Goal: Communication & Community: Share content

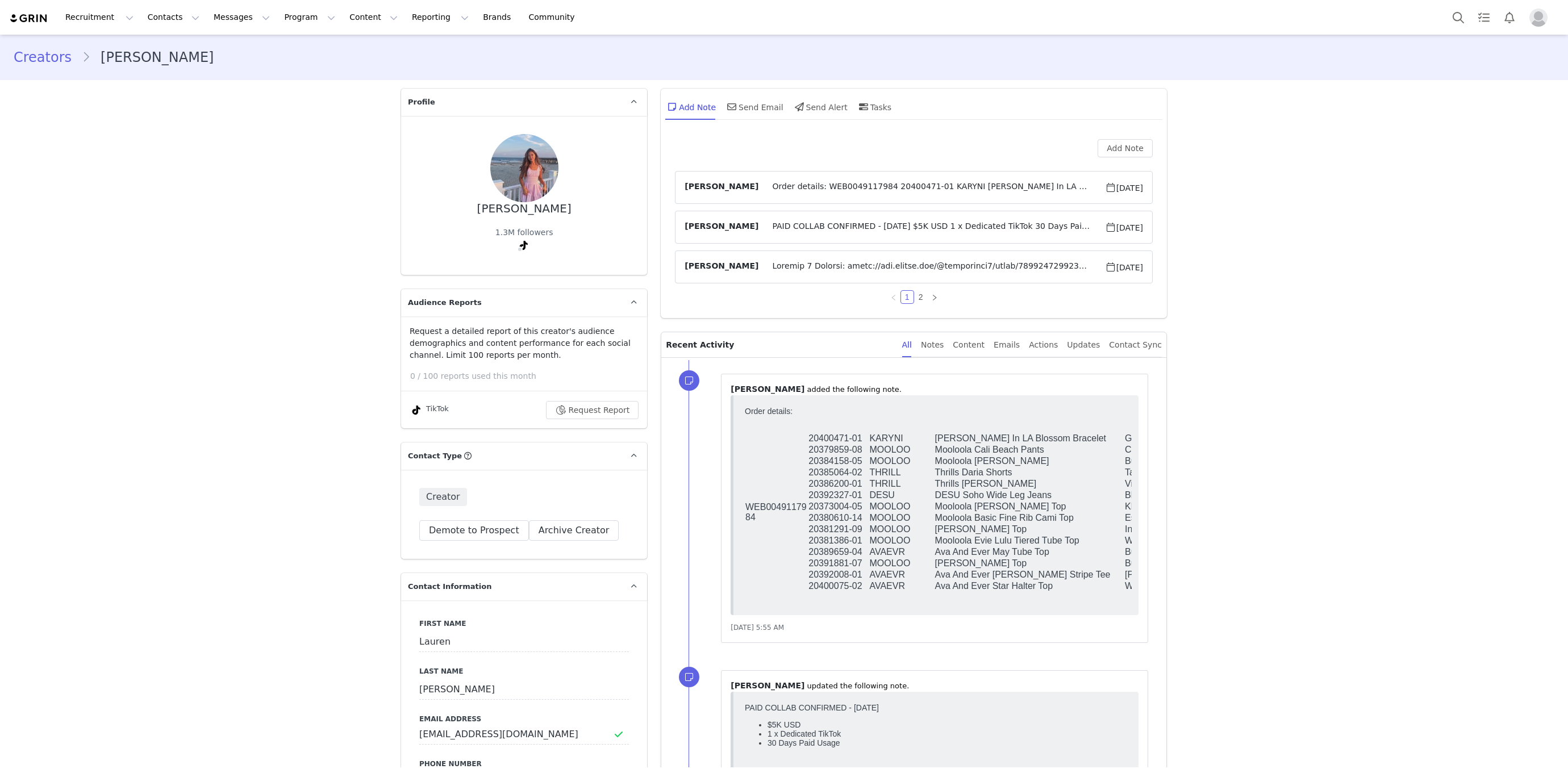
click at [859, 178] on article "Hannah Salmon Order details: WEB0049117984 20400471-01 KARYNI Karyn In LA Bloss…" at bounding box center [914, 187] width 478 height 33
click at [856, 184] on span "Order details: WEB0049117984 20400471-01 KARYNI Karyn In LA Blossom Bracelet Go…" at bounding box center [931, 187] width 346 height 13
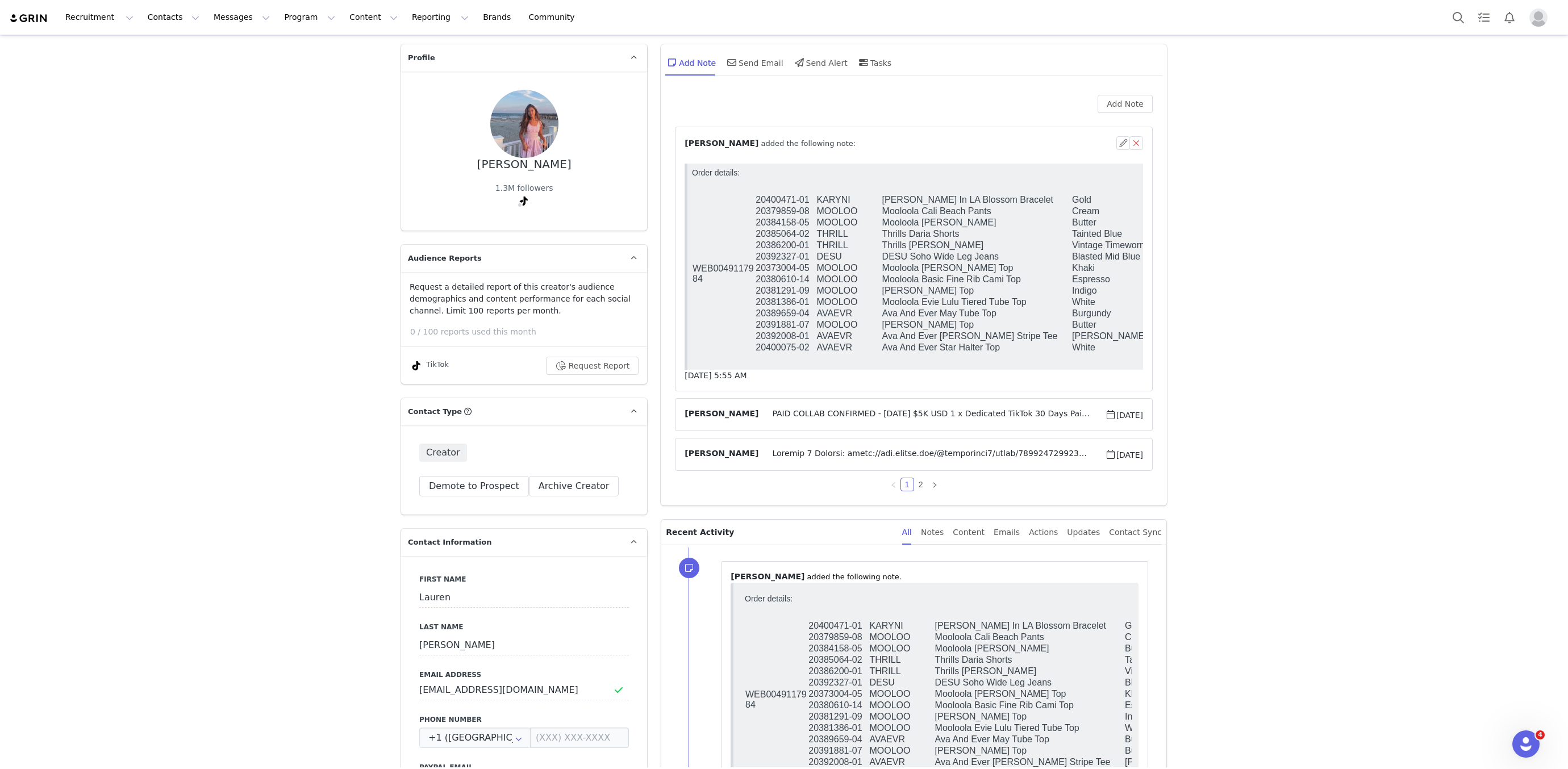
scroll to position [37, 0]
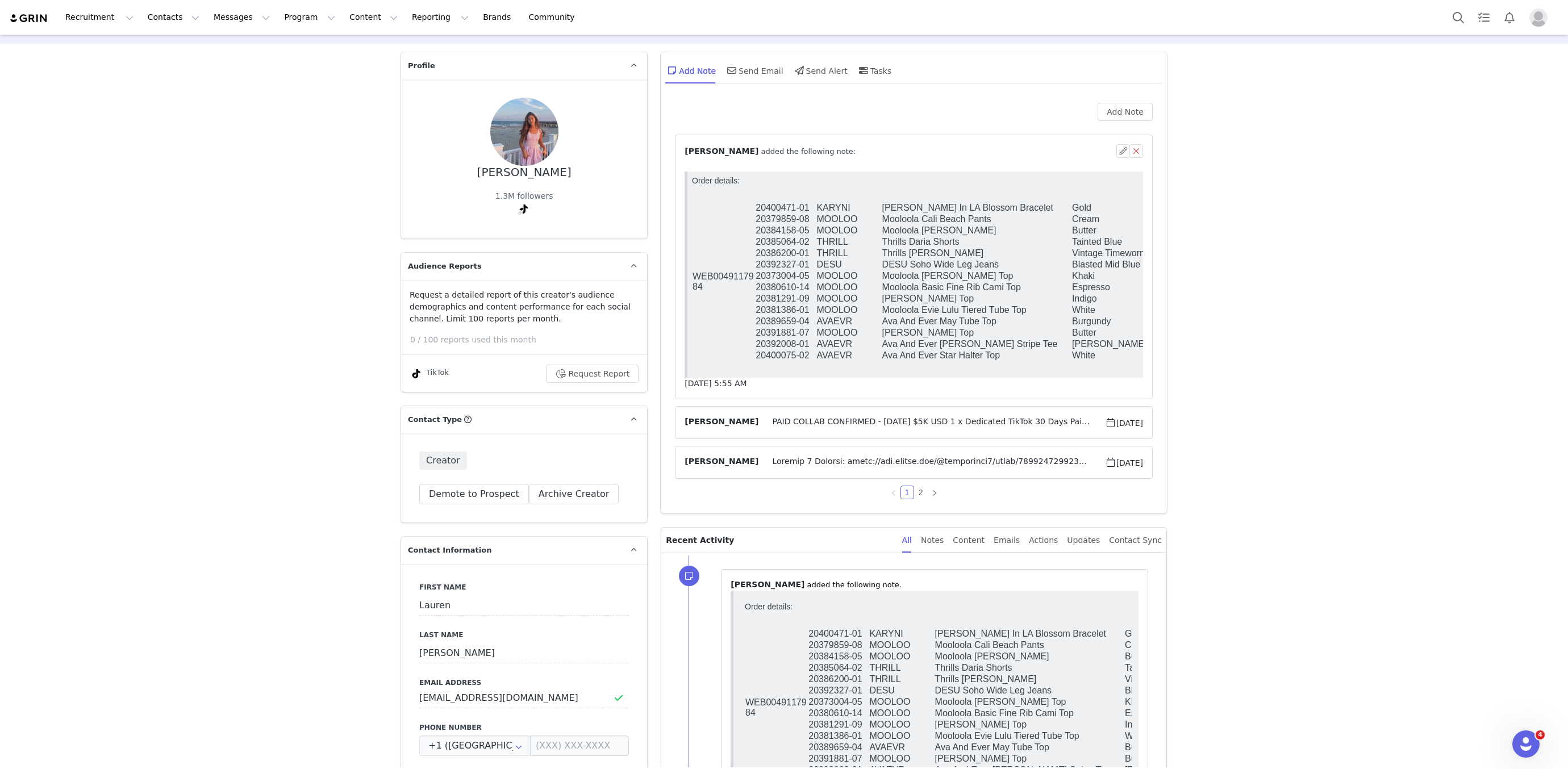
drag, startPoint x: 881, startPoint y: 265, endPoint x: 897, endPoint y: 178, distance: 88.5
click at [883, 257] on tbody "WEB0049117984 20400471-01 KARYNI Karyn In LA Blossom Bracelet Gold O/S 20379859…" at bounding box center [944, 281] width 504 height 159
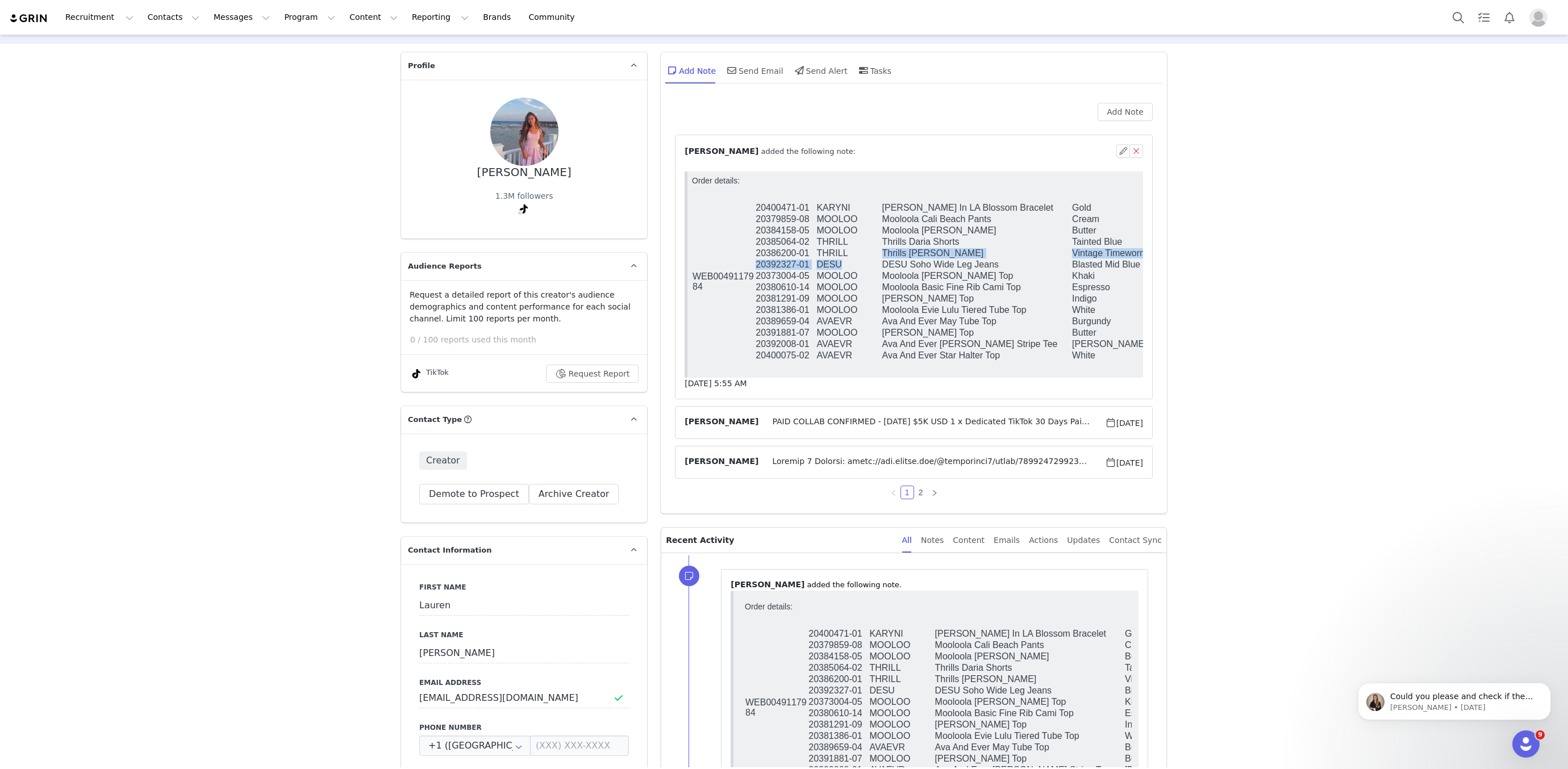
scroll to position [0, 0]
drag, startPoint x: 904, startPoint y: 259, endPoint x: 888, endPoint y: 262, distance: 16.3
click at [904, 259] on td "Thrills Josie Skort" at bounding box center [977, 253] width 191 height 12
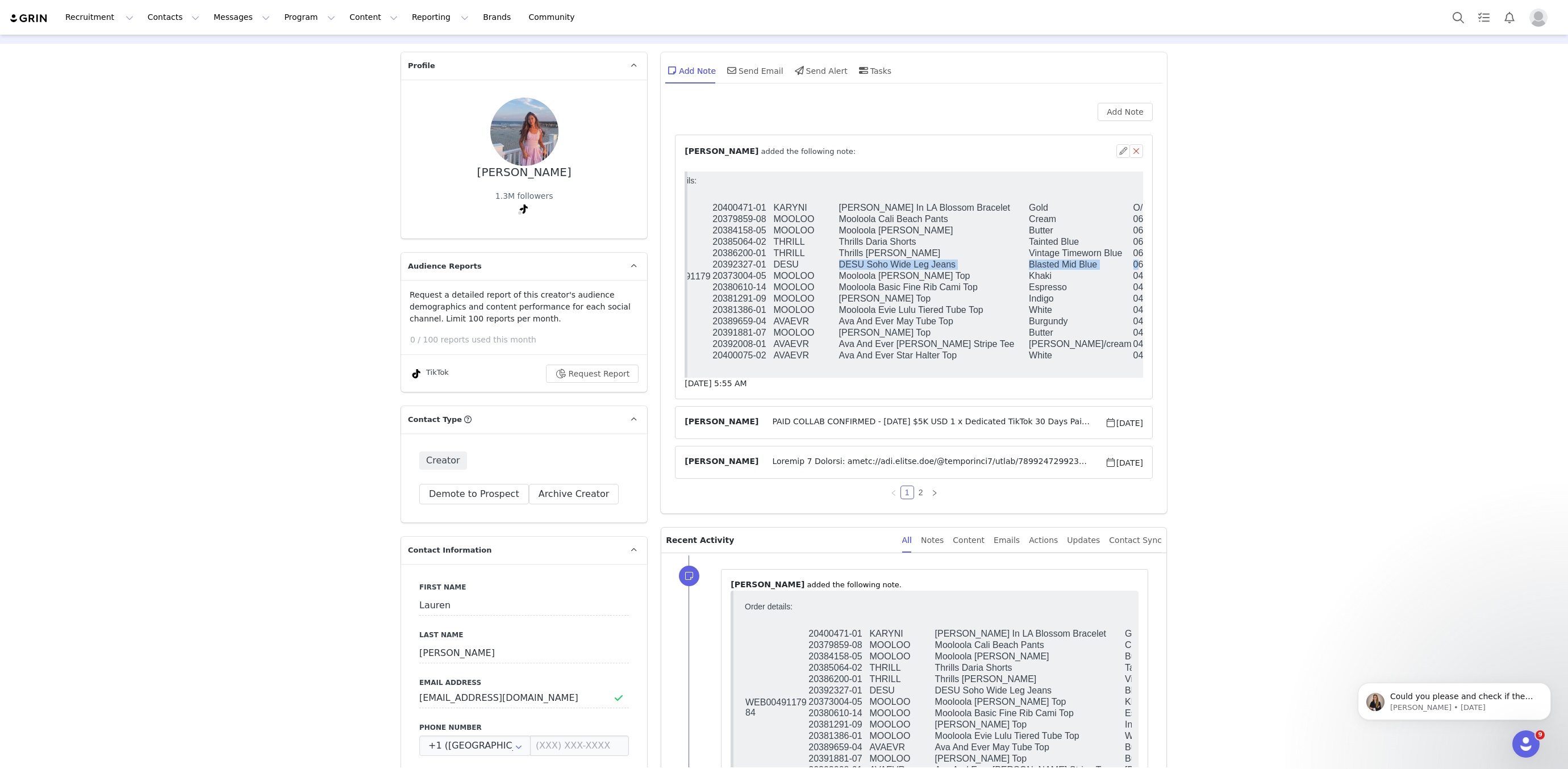
scroll to position [0, 52]
drag, startPoint x: 883, startPoint y: 268, endPoint x: 1092, endPoint y: 268, distance: 209.0
click at [1092, 268] on tr "20392327-01 DESU DESU Soho Wide Leg Jeans Blasted Mid Blue 06" at bounding box center [892, 265] width 504 height 12
copy tr "DESU Soho Wide Leg Jeans Blasted Mid Blue"
click at [847, 292] on td "Mooloola Basic Fine Rib Cami Top" at bounding box center [925, 287] width 191 height 12
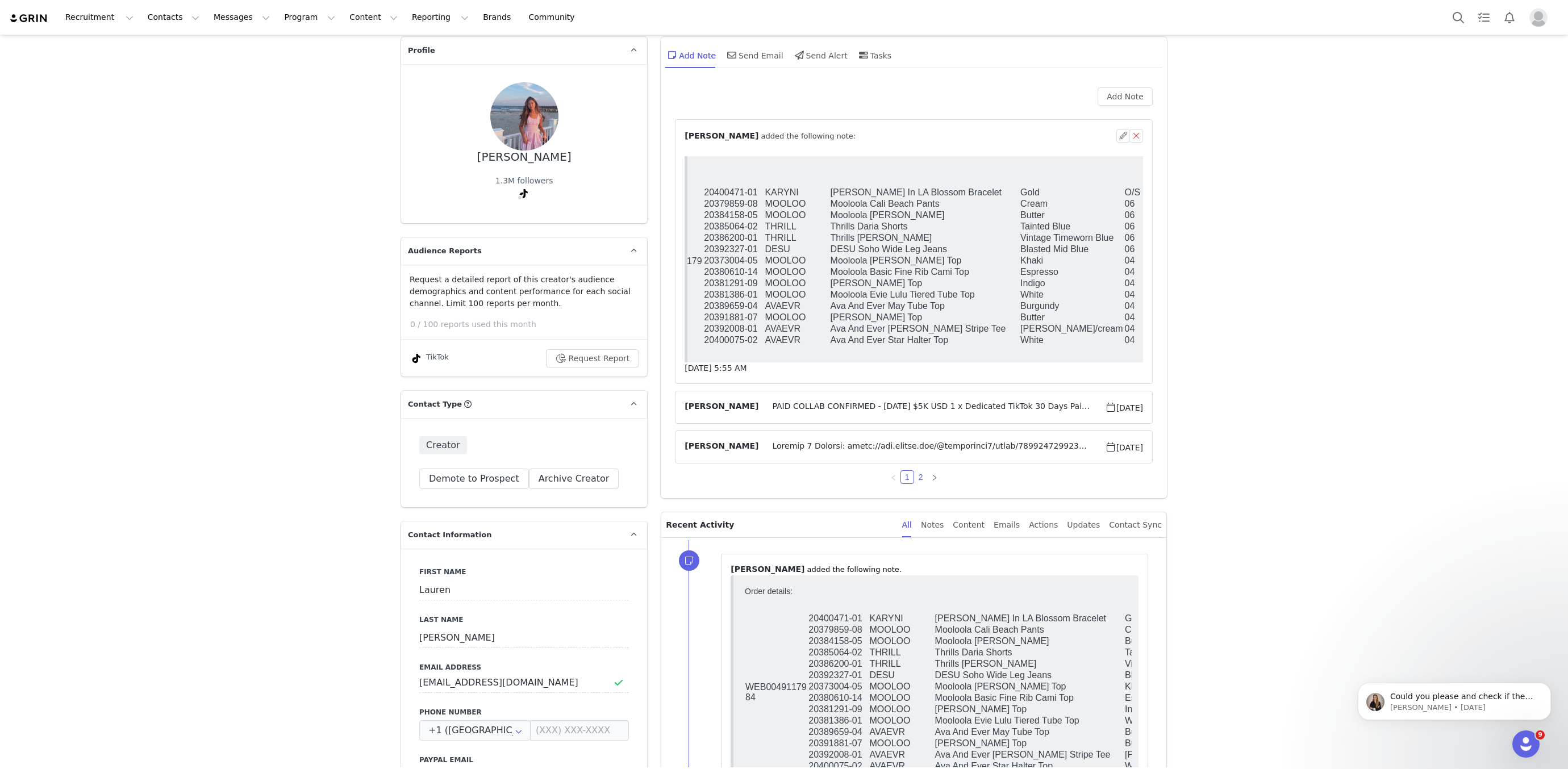
click at [920, 474] on link "2" at bounding box center [921, 477] width 13 height 13
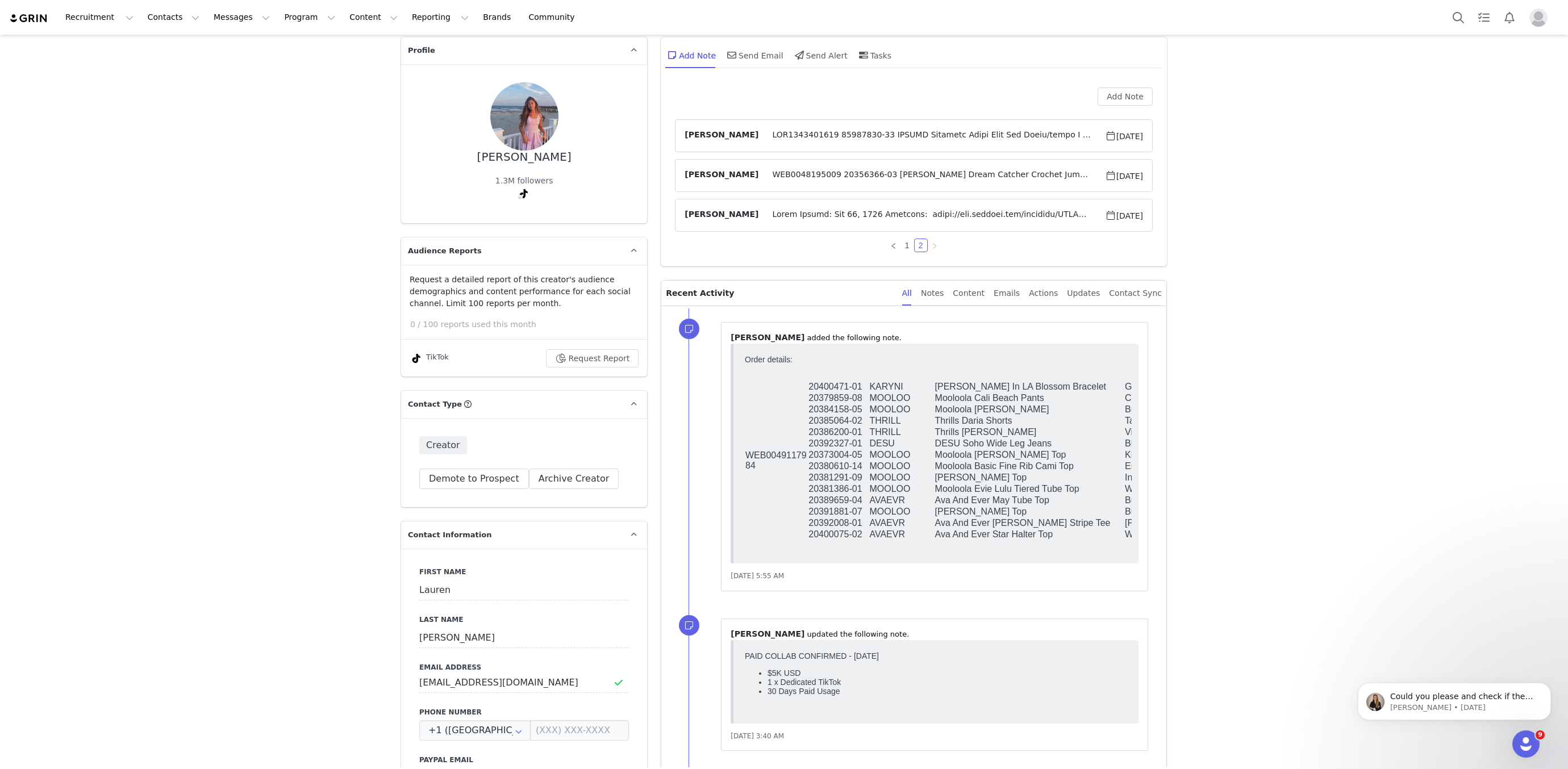
click at [827, 128] on article "Genevieve Rashford Dec 4, 2024" at bounding box center [914, 136] width 478 height 33
click at [827, 131] on span at bounding box center [931, 136] width 346 height 13
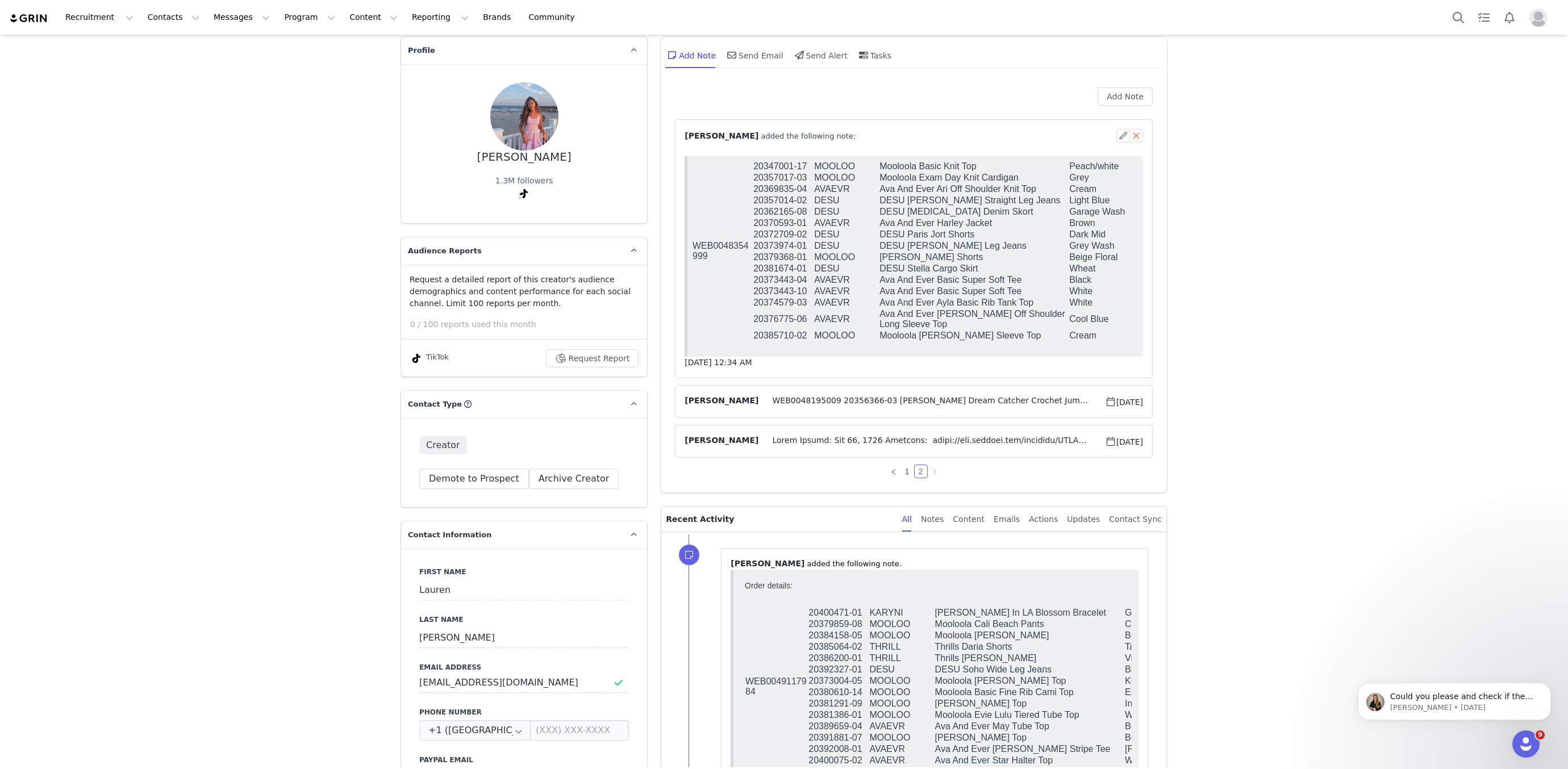
scroll to position [0, 0]
drag, startPoint x: 880, startPoint y: 202, endPoint x: 1011, endPoint y: 204, distance: 131.0
click at [1012, 204] on td "DESU Alice Straight Leg Jeans" at bounding box center [974, 200] width 190 height 12
copy td "DESU Alice Straight Leg Jeans"
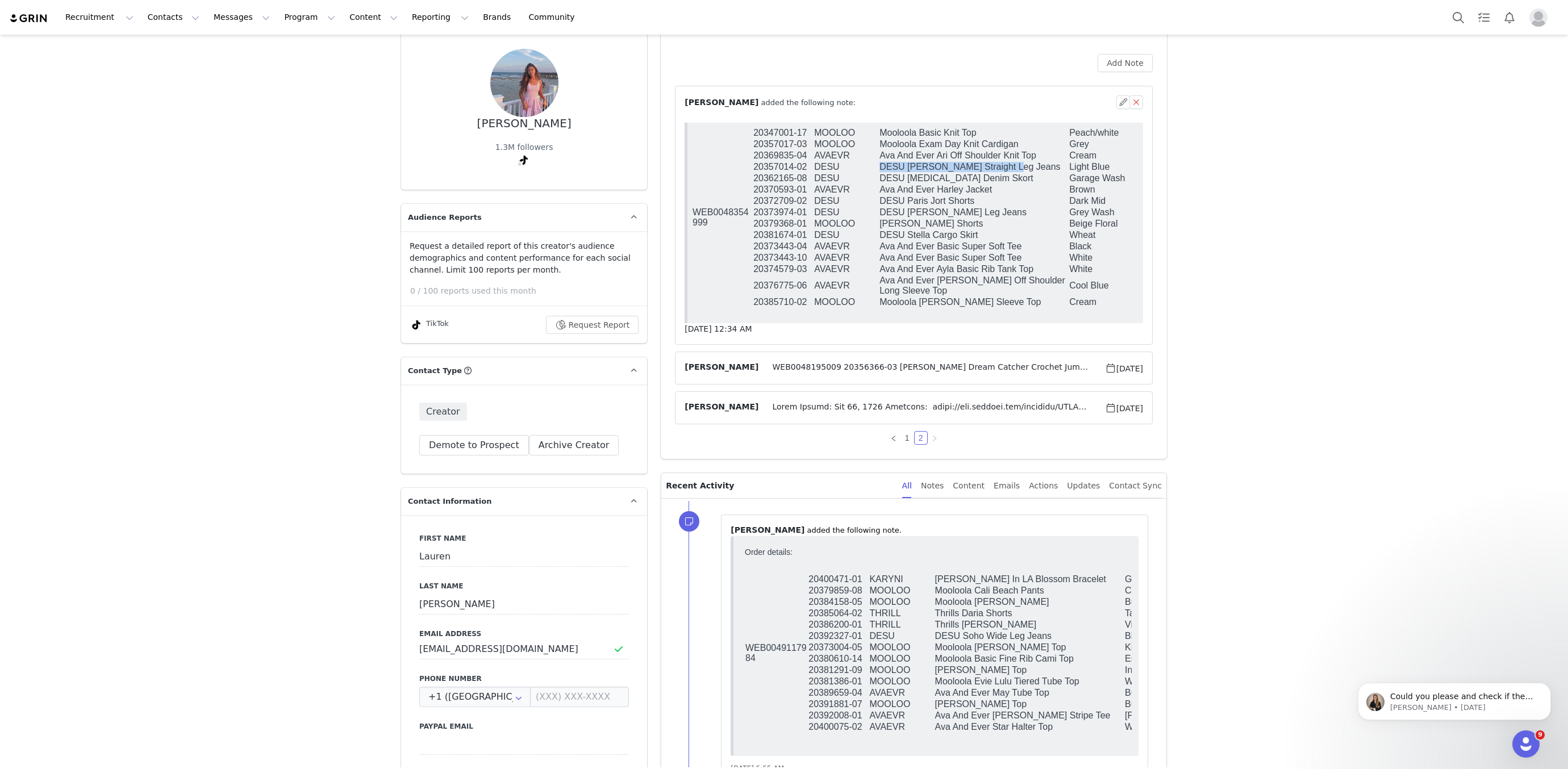
scroll to position [86, 0]
drag, startPoint x: 880, startPoint y: 215, endPoint x: 1017, endPoint y: 215, distance: 137.0
click at [1017, 215] on td "DESU Alexis Straight Leg Jeans" at bounding box center [974, 211] width 190 height 12
copy td "DESU Alexis Straight Leg Jeans"
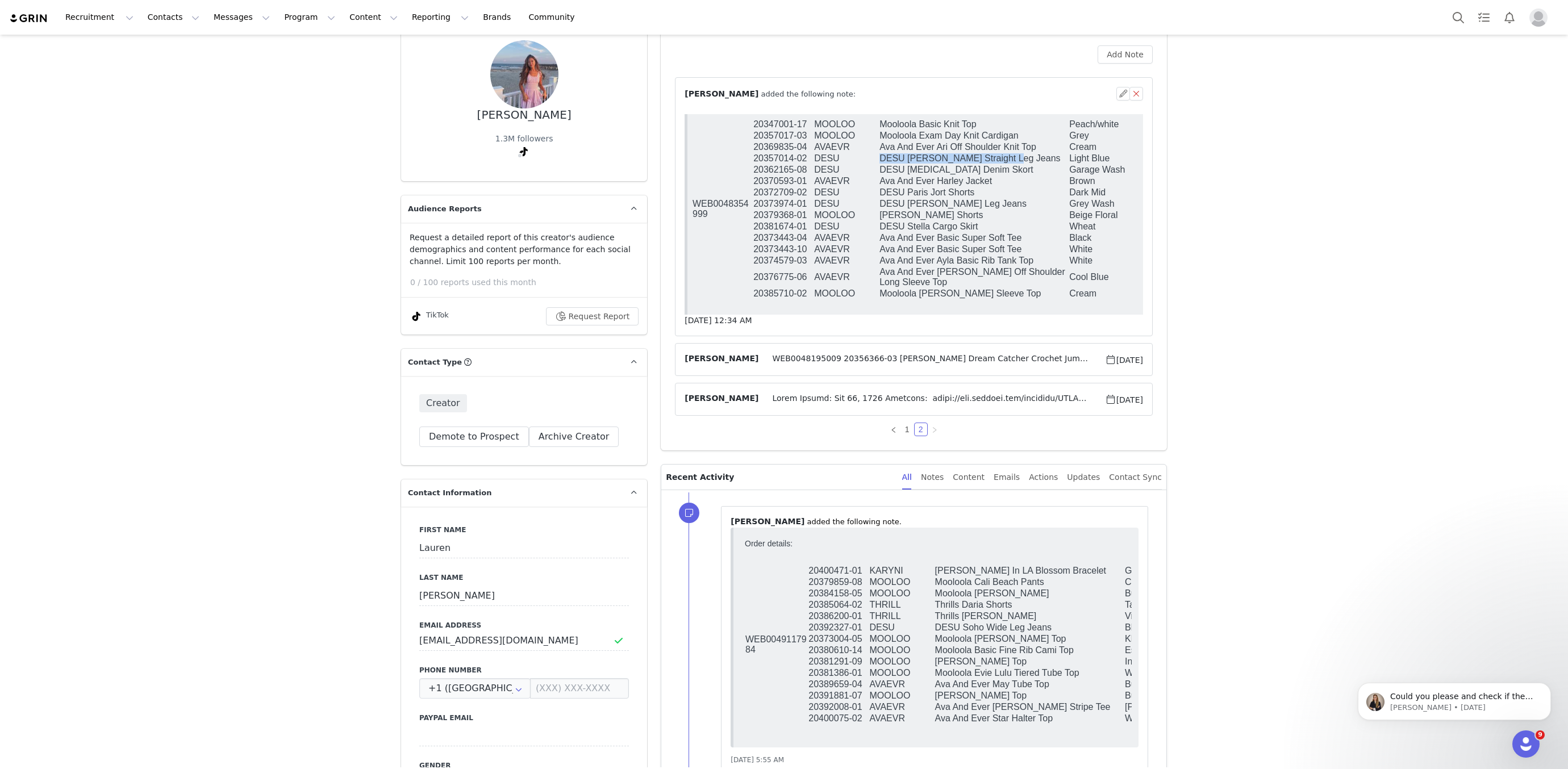
scroll to position [97, 0]
click at [915, 397] on span at bounding box center [931, 395] width 346 height 13
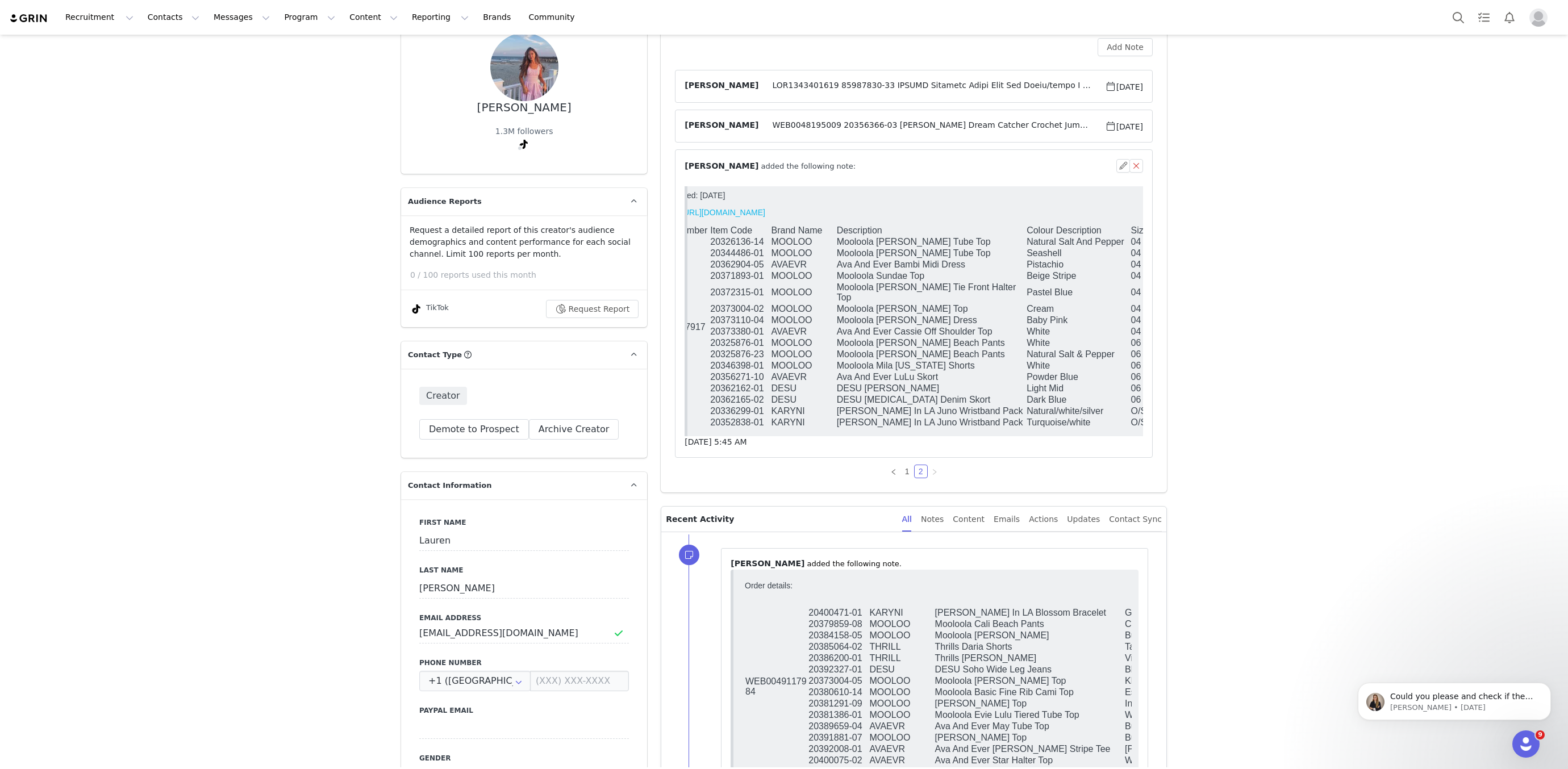
scroll to position [111, 0]
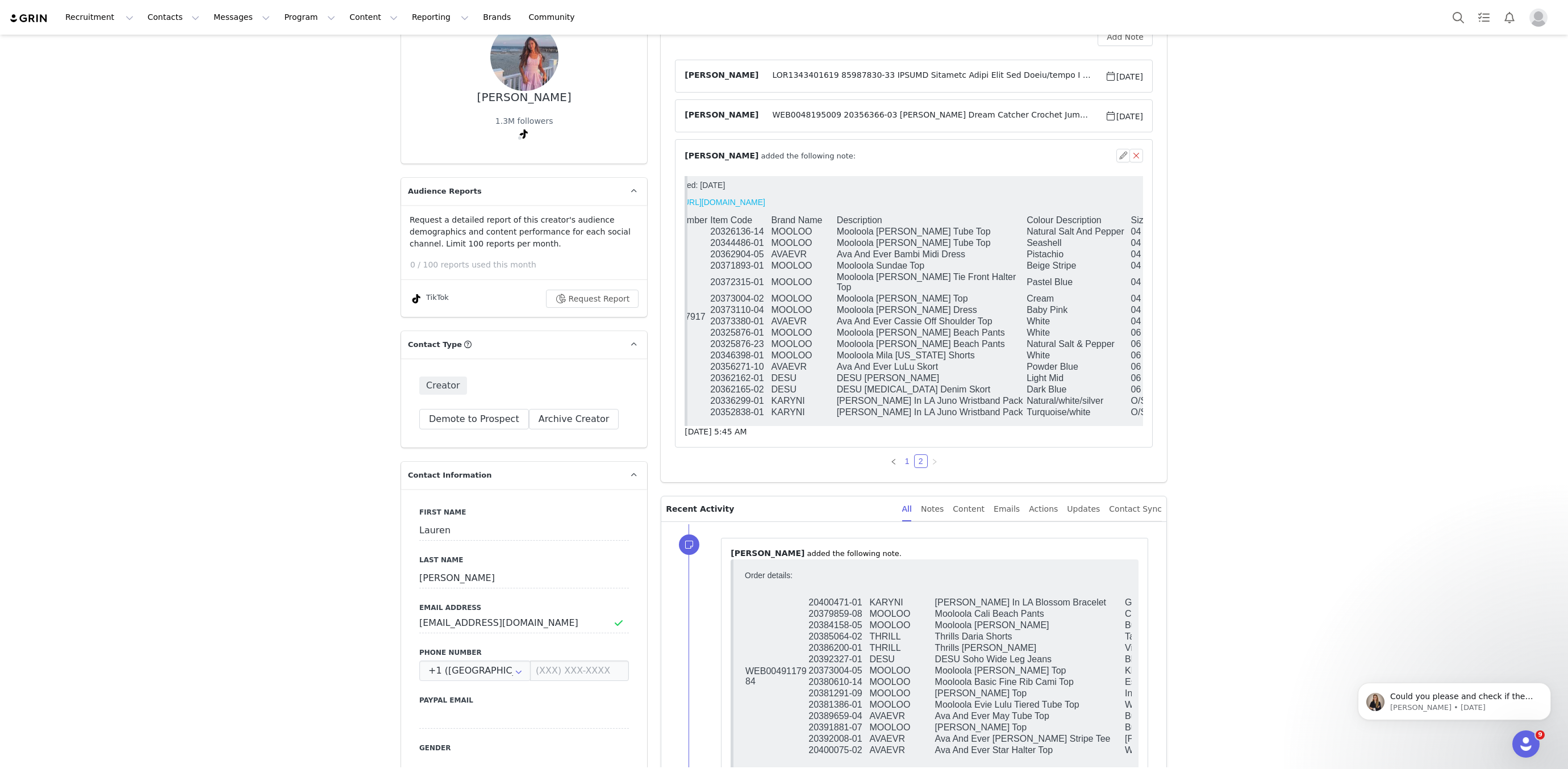
click at [905, 461] on link "1" at bounding box center [907, 461] width 13 height 13
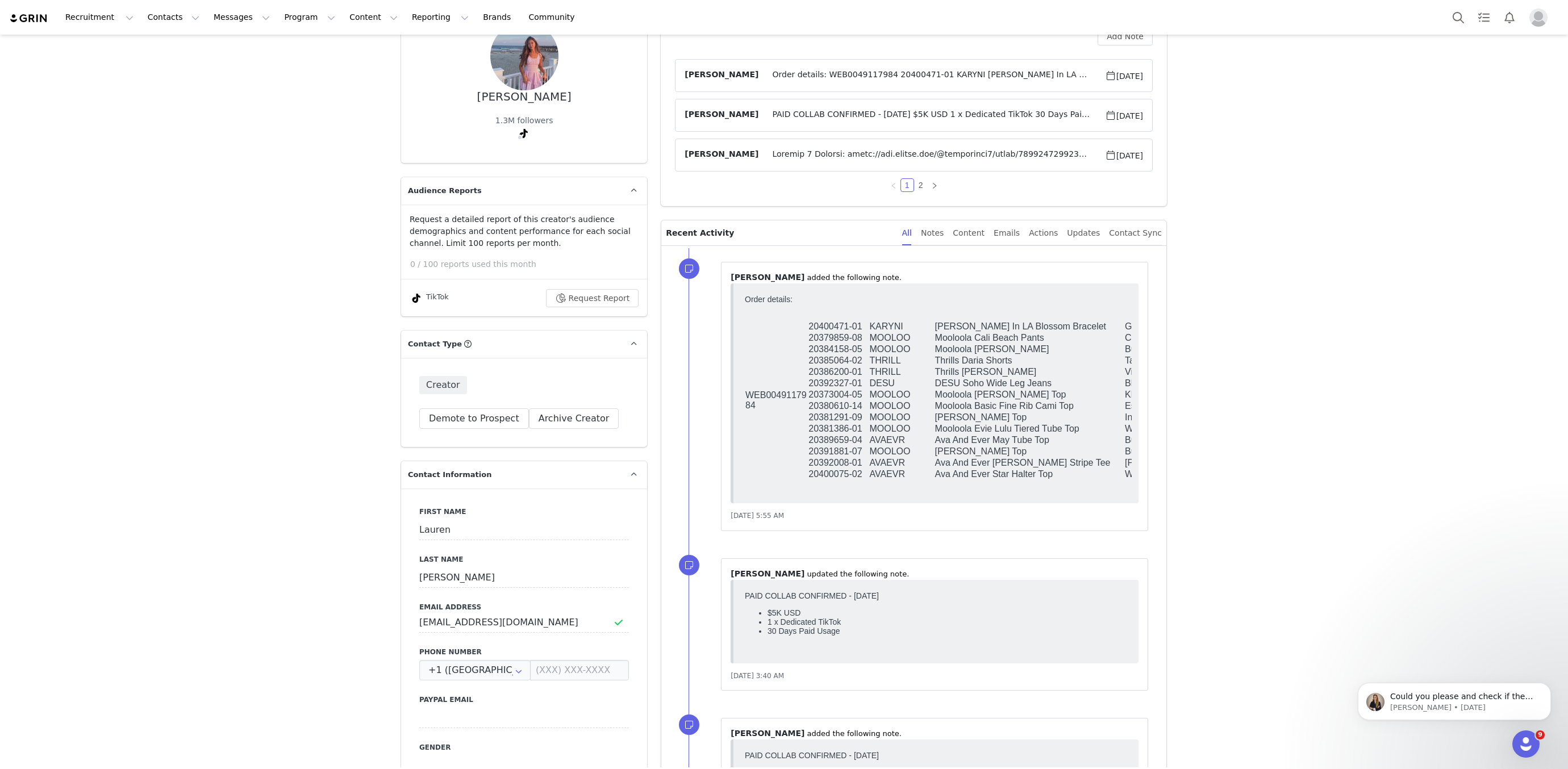
scroll to position [74, 0]
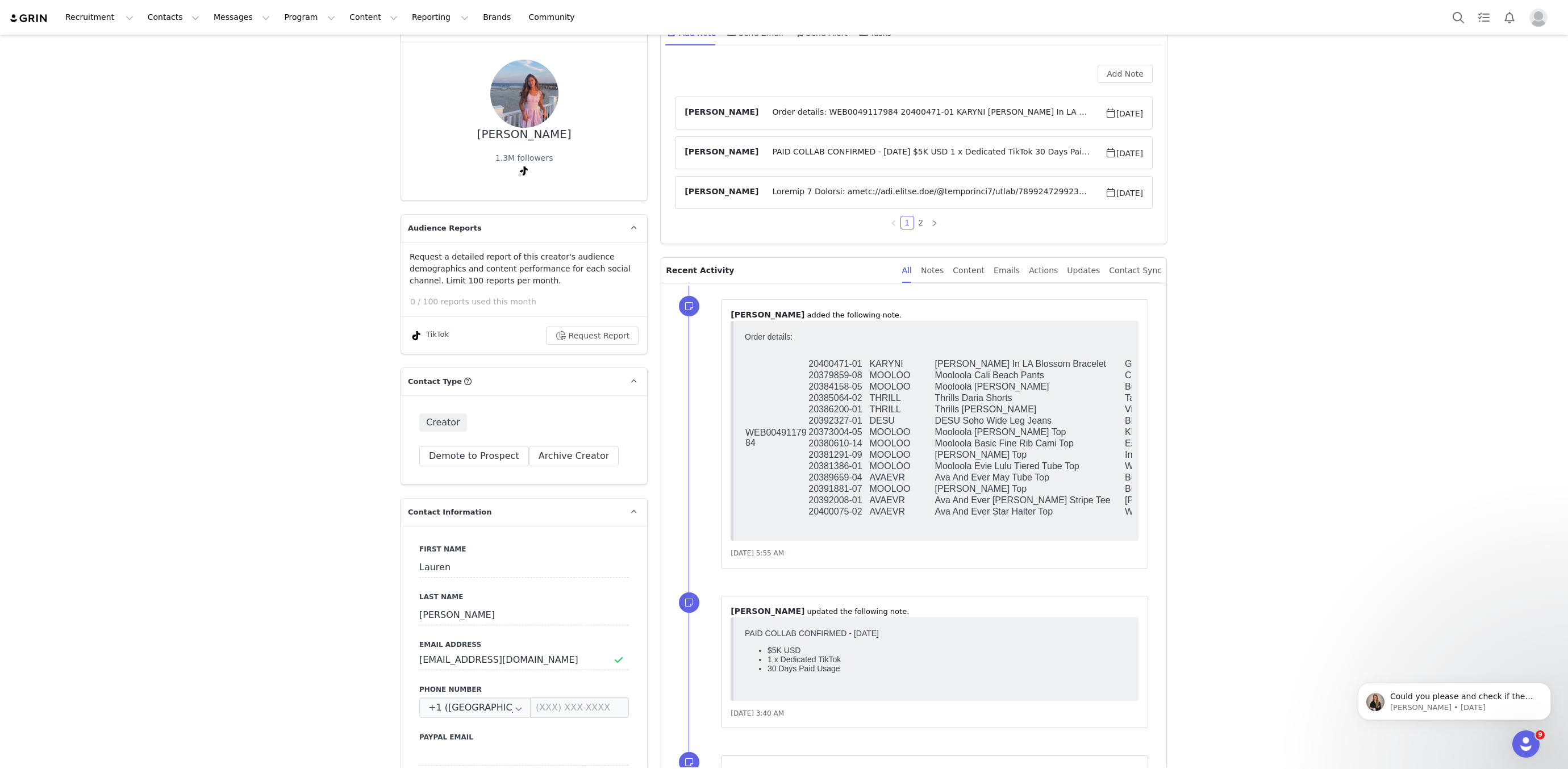
click at [811, 106] on span "Order details: WEB0049117984 20400471-01 KARYNI Karyn In LA Blossom Bracelet Go…" at bounding box center [931, 113] width 346 height 13
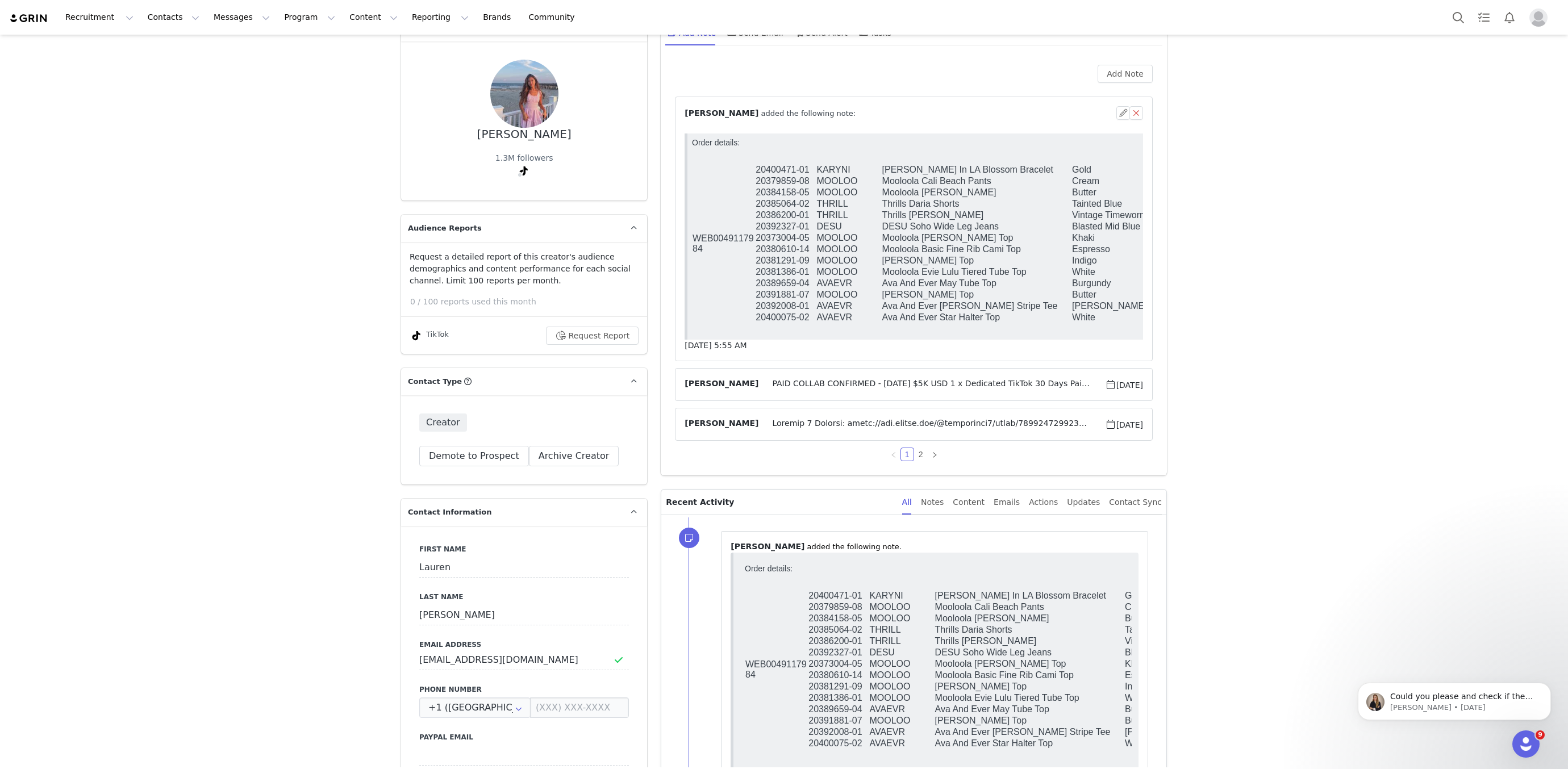
scroll to position [0, 0]
click at [805, 420] on span at bounding box center [931, 424] width 346 height 13
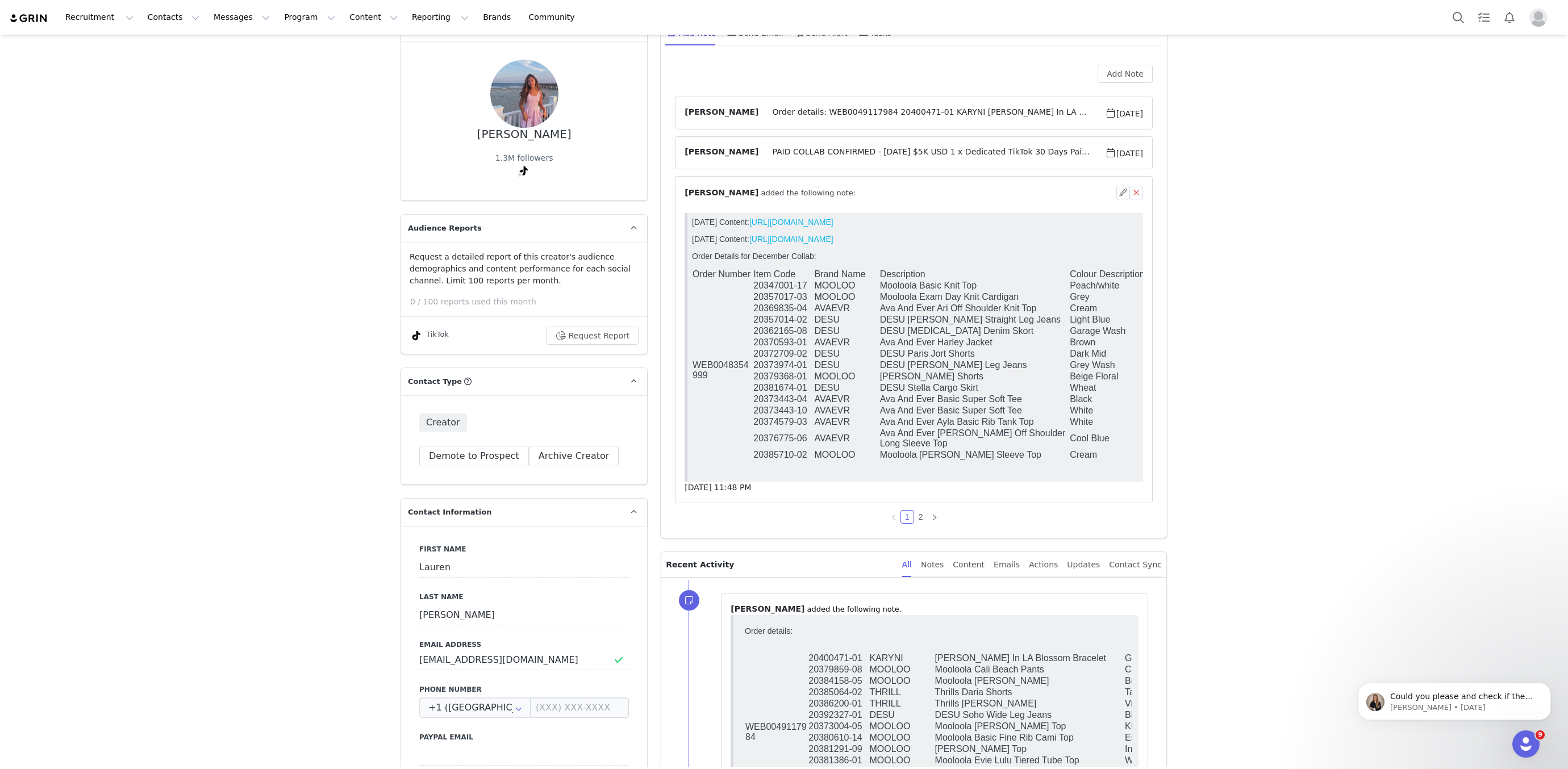
click at [1097, 336] on td "Garage Wash" at bounding box center [1121, 331] width 104 height 12
drag, startPoint x: 882, startPoint y: 323, endPoint x: 1118, endPoint y: 319, distance: 236.0
click at [1118, 319] on tr "20357014-02 DESU DESU Alice Straight Leg Jeans Light Blue 06" at bounding box center [943, 319] width 502 height 12
copy tr "DESU Alice Straight Leg Jeans Light Blue"
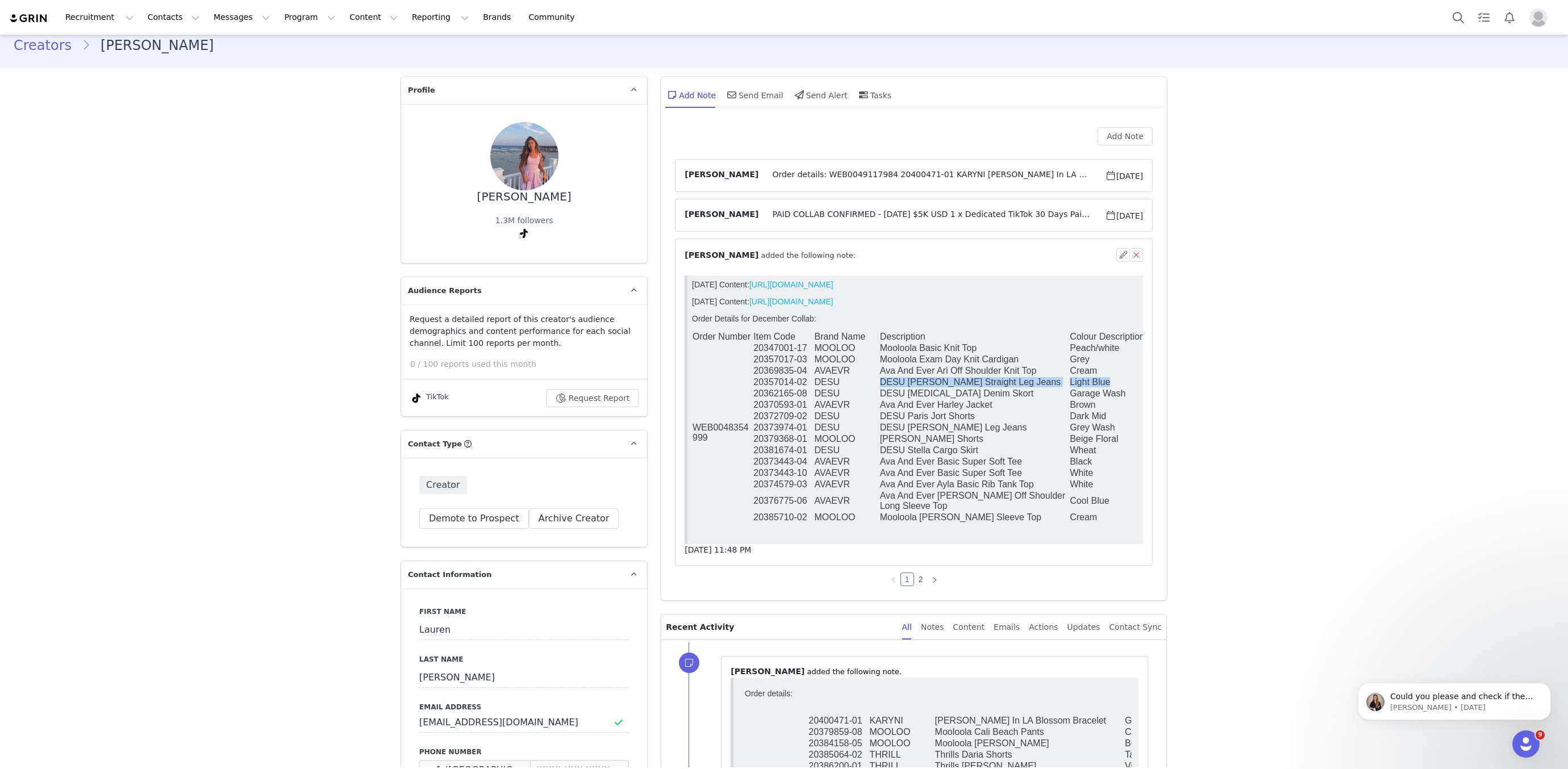
scroll to position [33, 0]
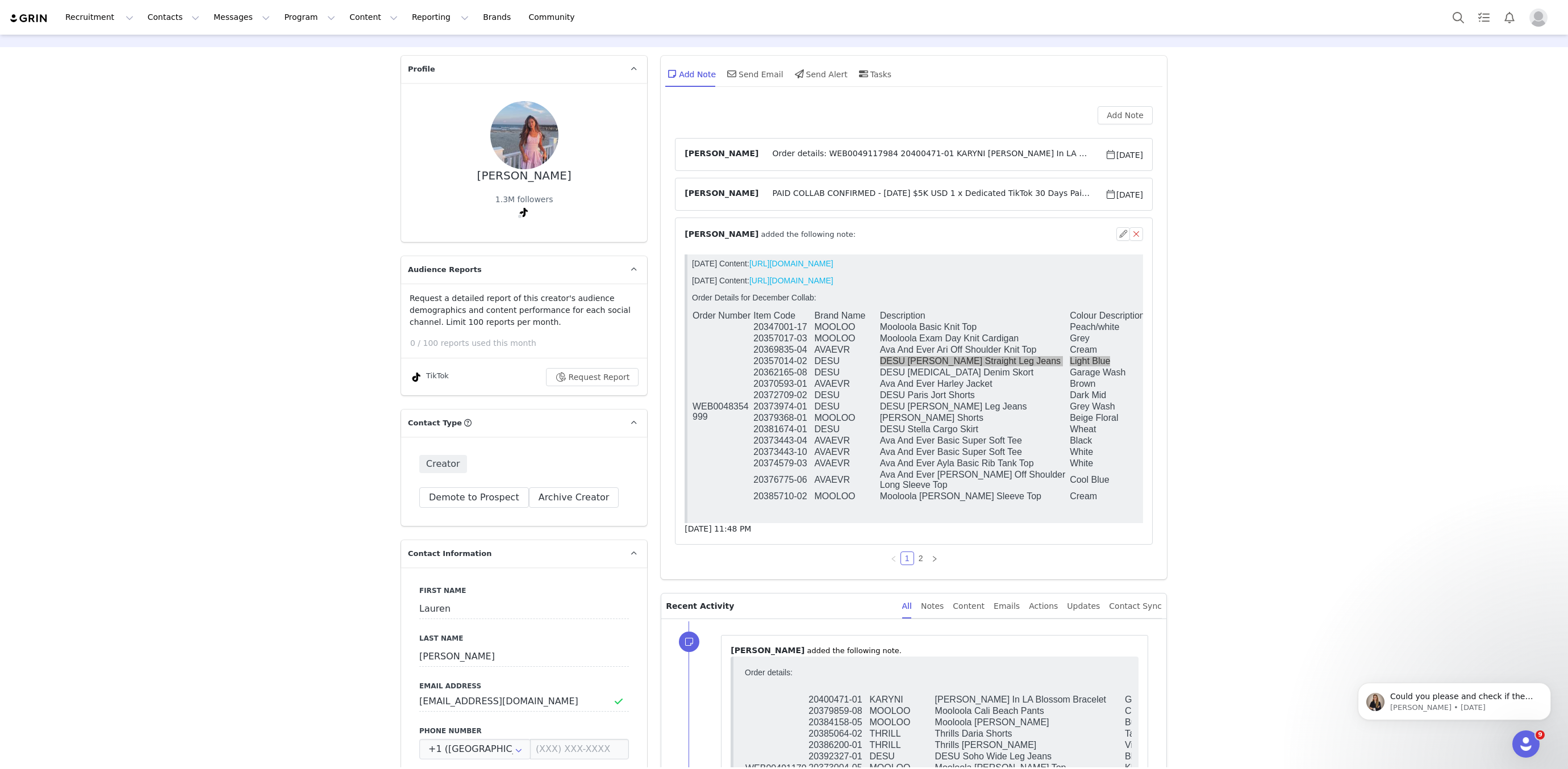
click at [777, 155] on span "Order details: WEB0049117984 20400471-01 KARYNI Karyn In LA Blossom Bracelet Go…" at bounding box center [931, 155] width 346 height 13
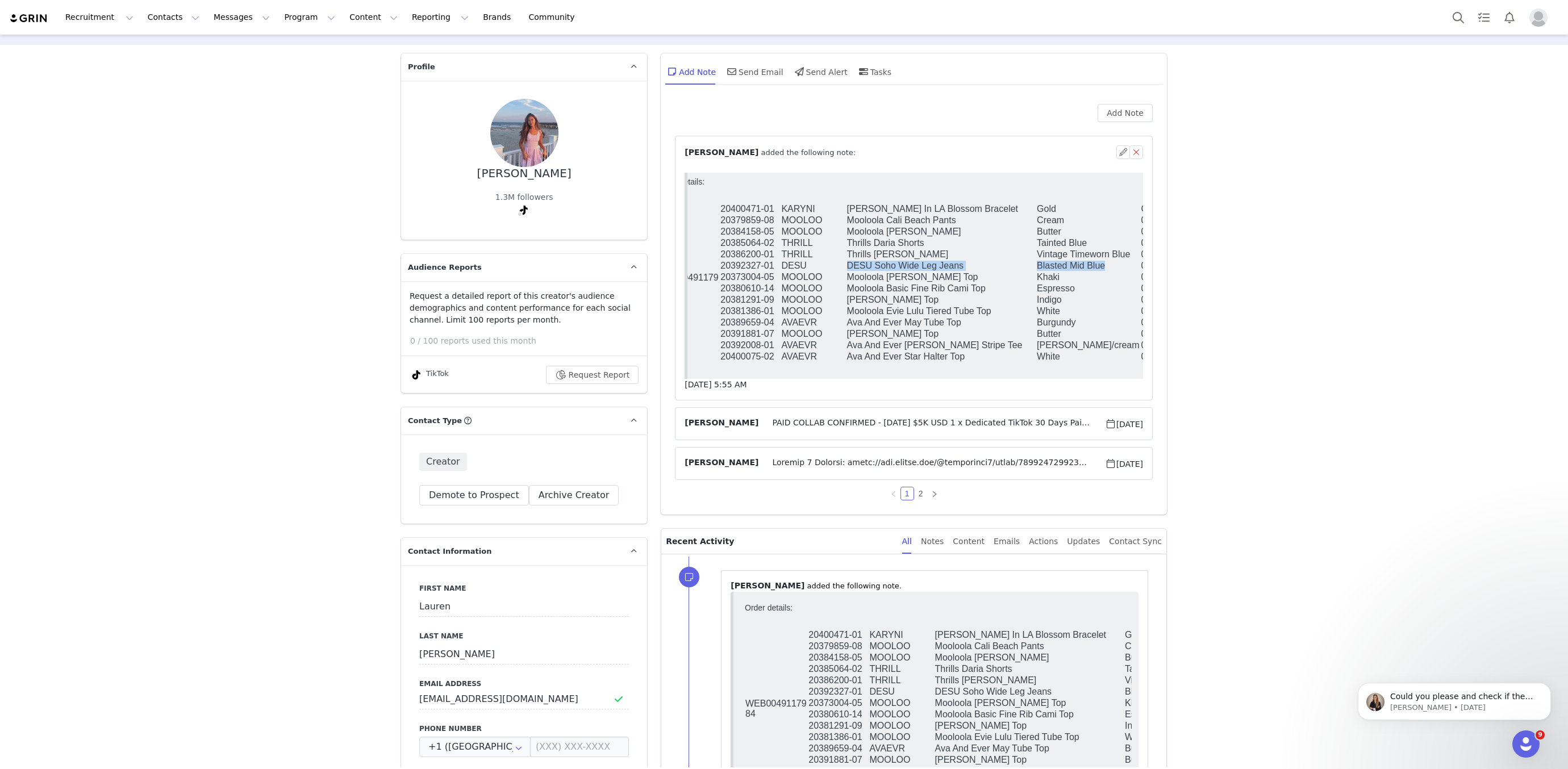
scroll to position [0, 52]
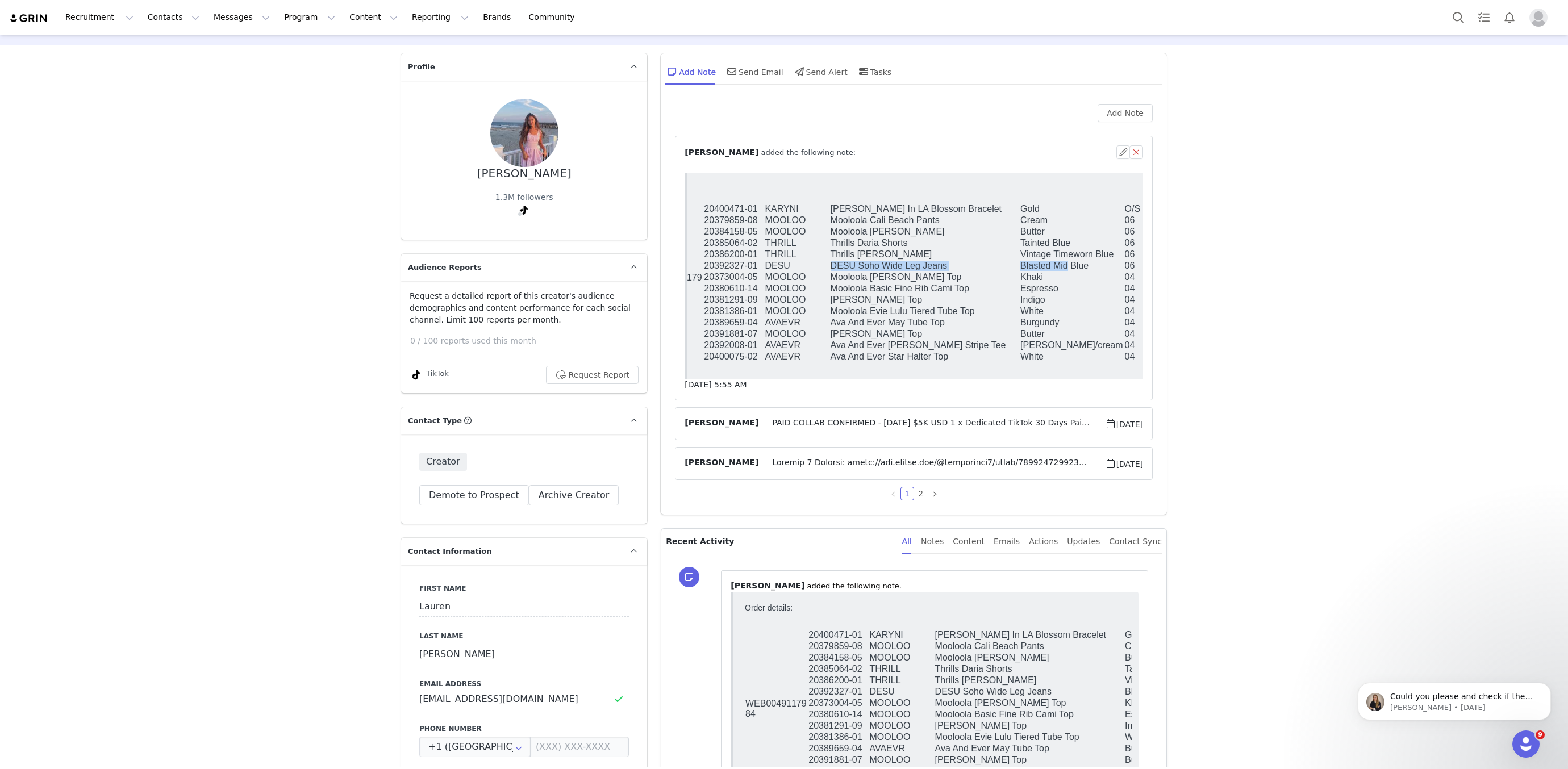
drag, startPoint x: 883, startPoint y: 267, endPoint x: 1066, endPoint y: 267, distance: 183.0
click at [1066, 267] on tr "20392327-01 DESU DESU Soho Wide Leg Jeans Blasted Mid Blue 06" at bounding box center [892, 265] width 504 height 12
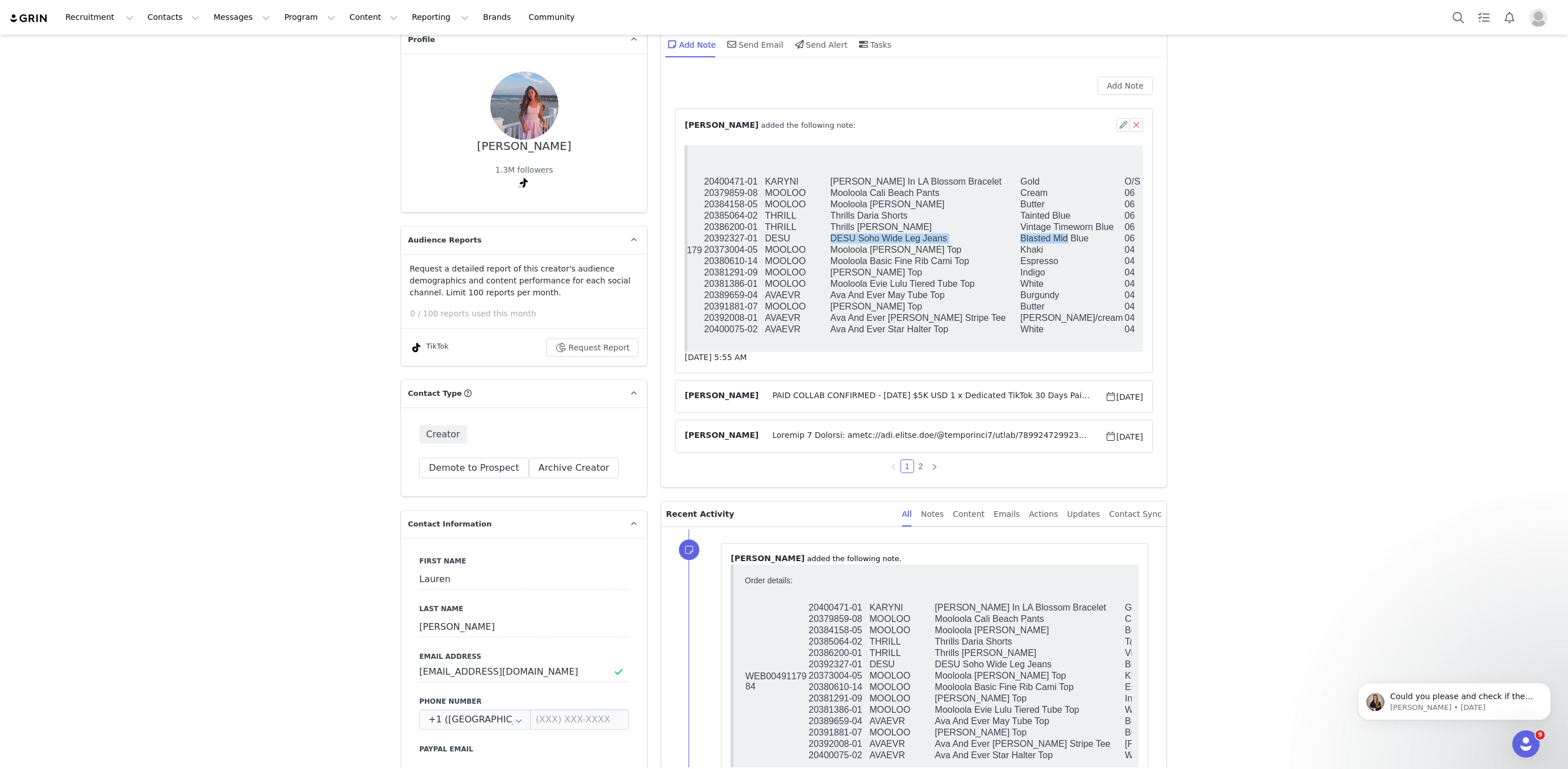
scroll to position [63, 0]
click at [1059, 266] on td "Espresso" at bounding box center [1071, 260] width 104 height 12
drag, startPoint x: 831, startPoint y: 243, endPoint x: 1091, endPoint y: 241, distance: 260.0
click at [1091, 241] on tr "20392327-01 DESU DESU Soho Wide Leg Jeans Blasted Mid Blue 06" at bounding box center [892, 238] width 504 height 12
copy tr "DESU Soho Wide Leg Jeans Blasted Mid Blue"
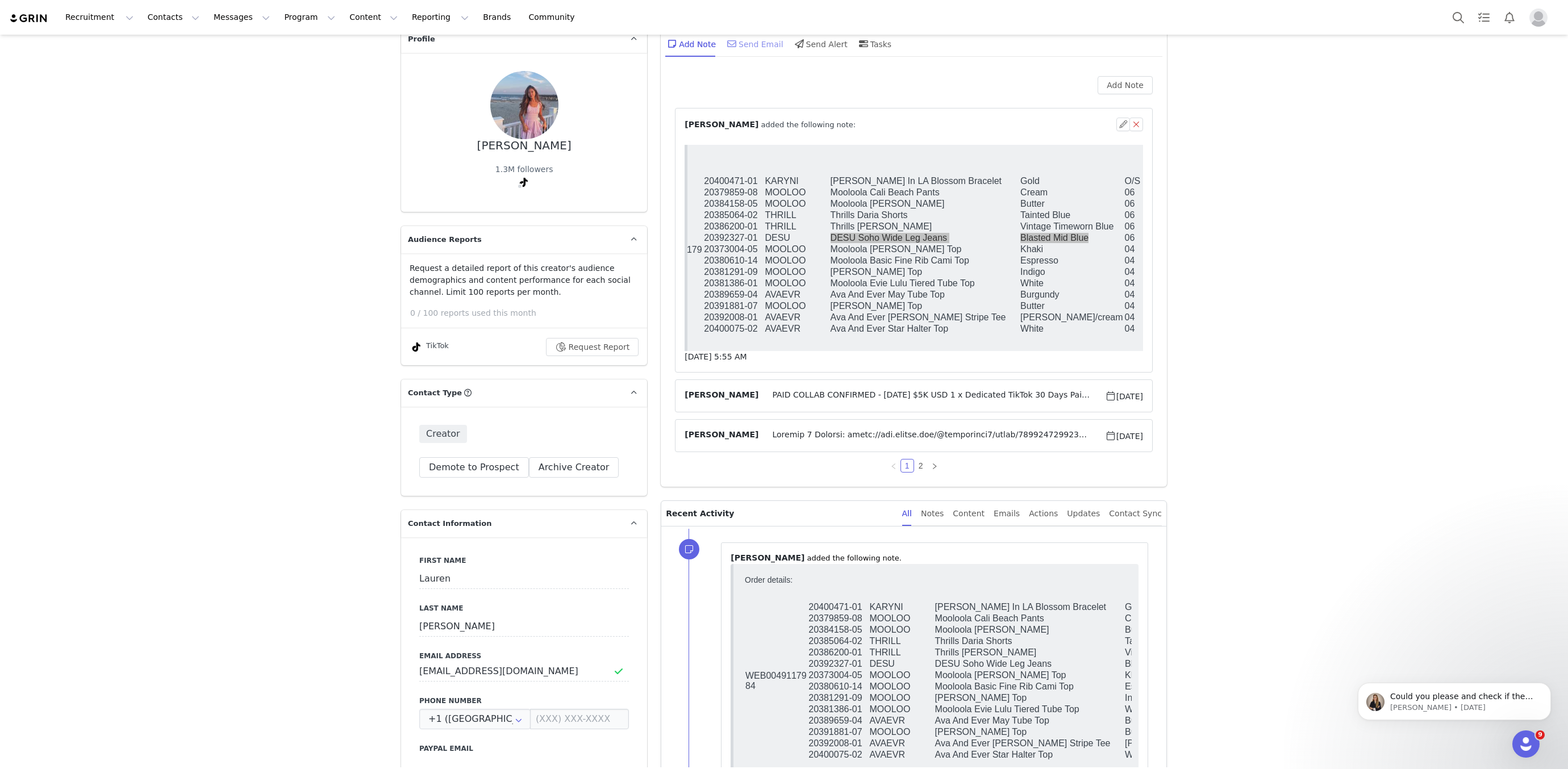
click at [762, 43] on div "Send Email" at bounding box center [754, 43] width 58 height 27
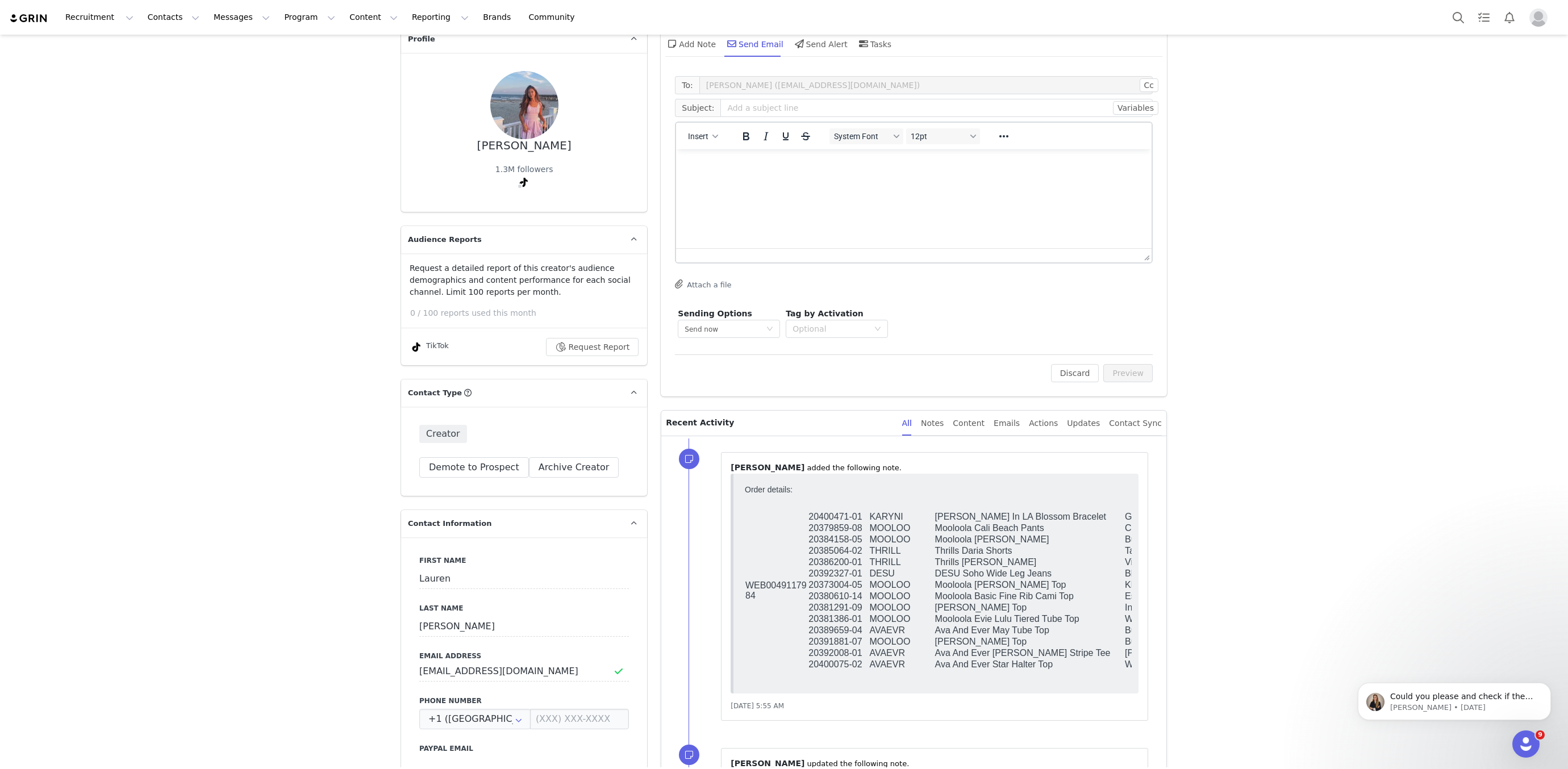
scroll to position [0, 0]
click at [999, 135] on icon "Reveal or hide additional toolbar items" at bounding box center [1004, 136] width 9 height 2
click at [991, 160] on icon "Emojis" at bounding box center [995, 158] width 9 height 9
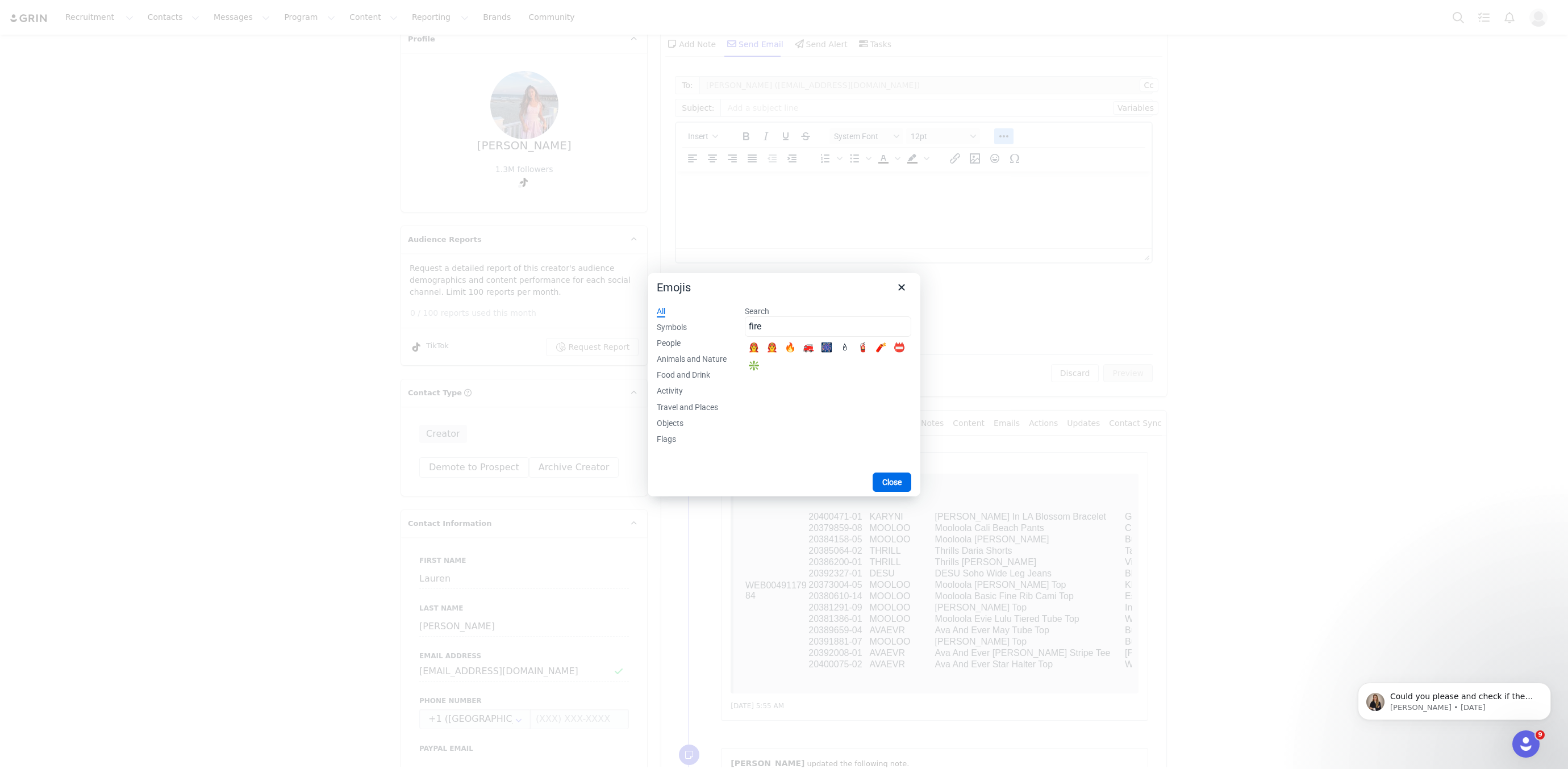
type input "fire"
click at [789, 353] on div "🔥" at bounding box center [790, 348] width 13 height 13
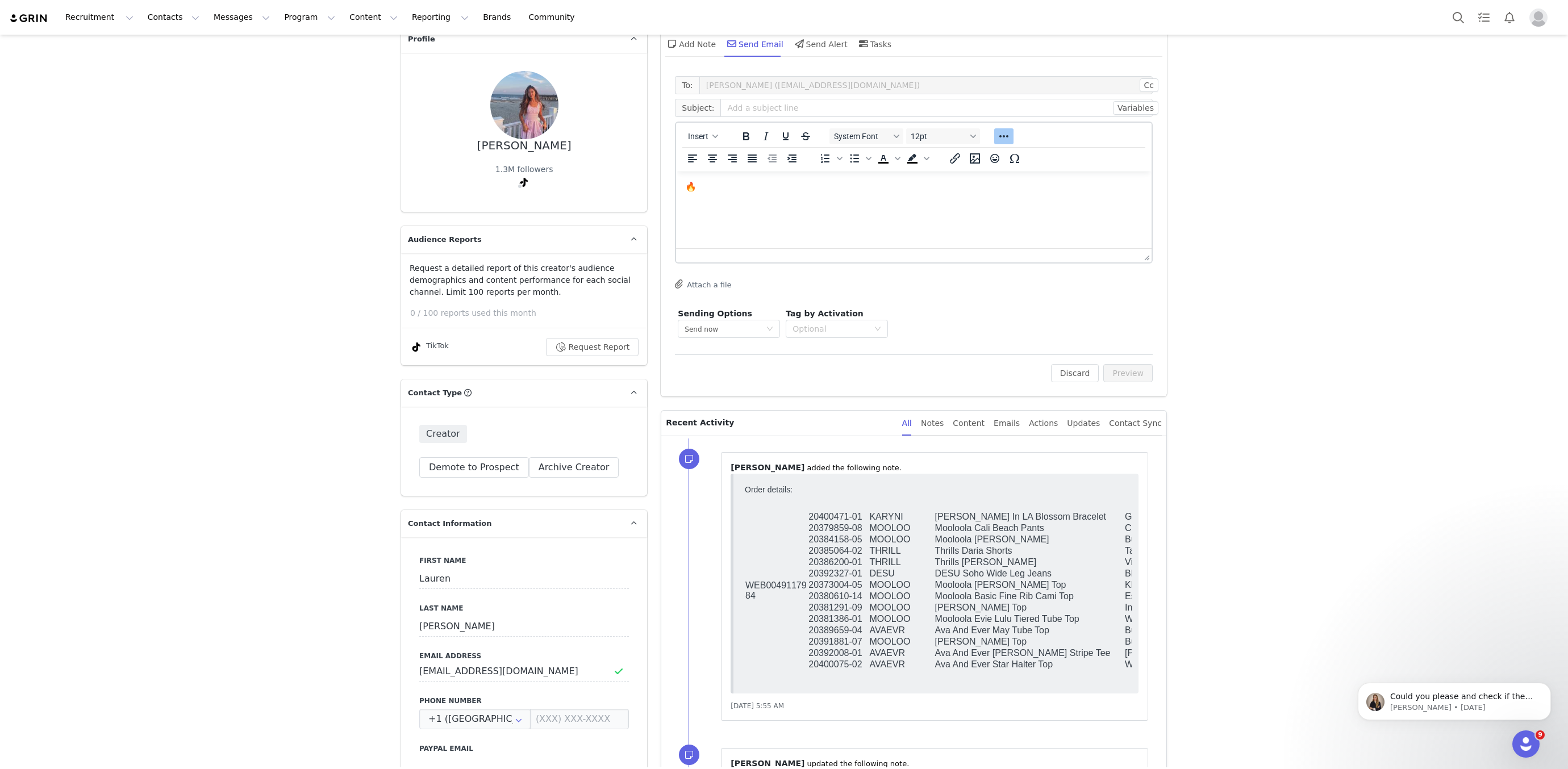
click at [731, 198] on html "🔥" at bounding box center [914, 187] width 475 height 30
copy p "🔥"
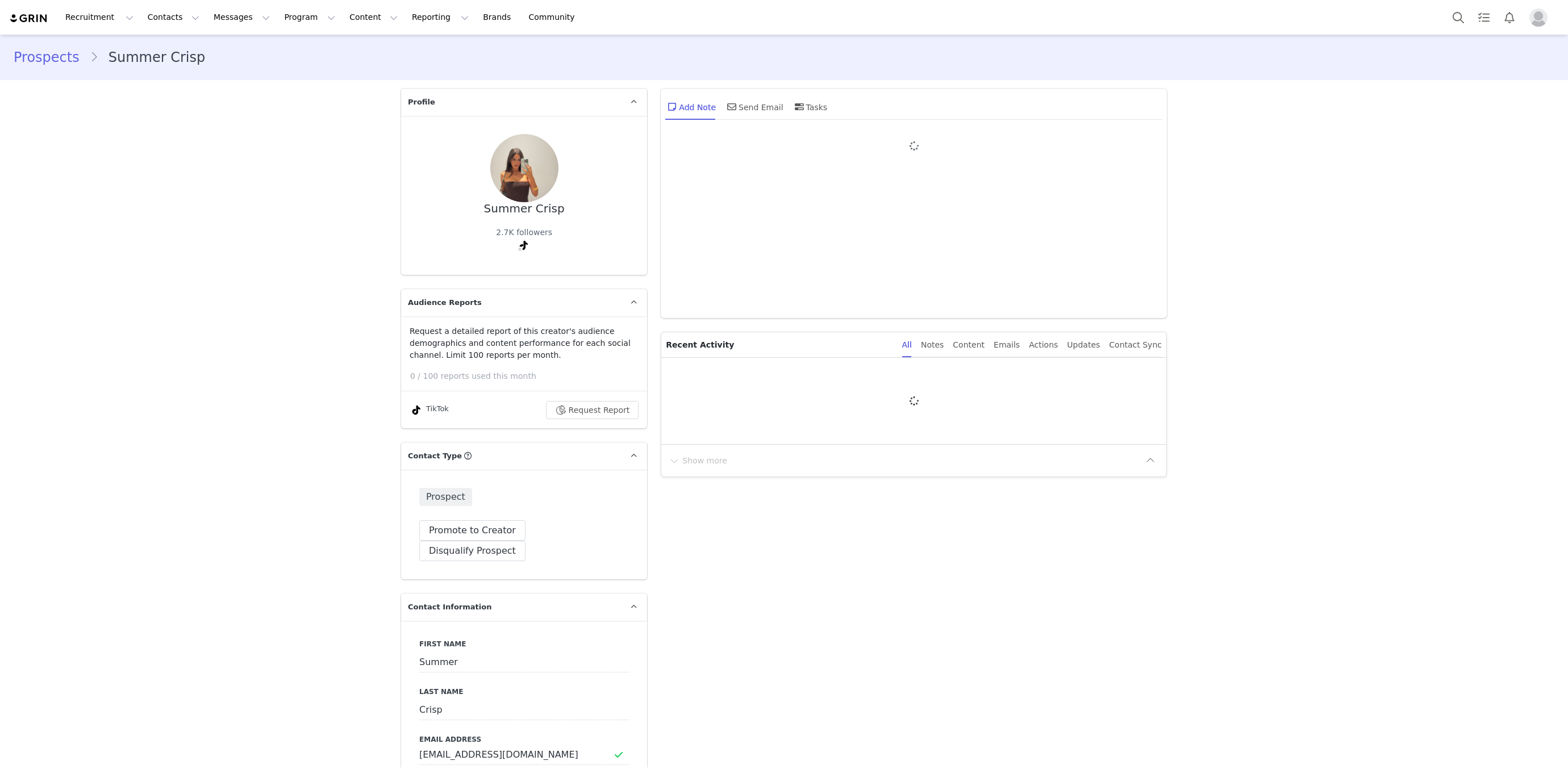
type input "+1 ([GEOGRAPHIC_DATA])"
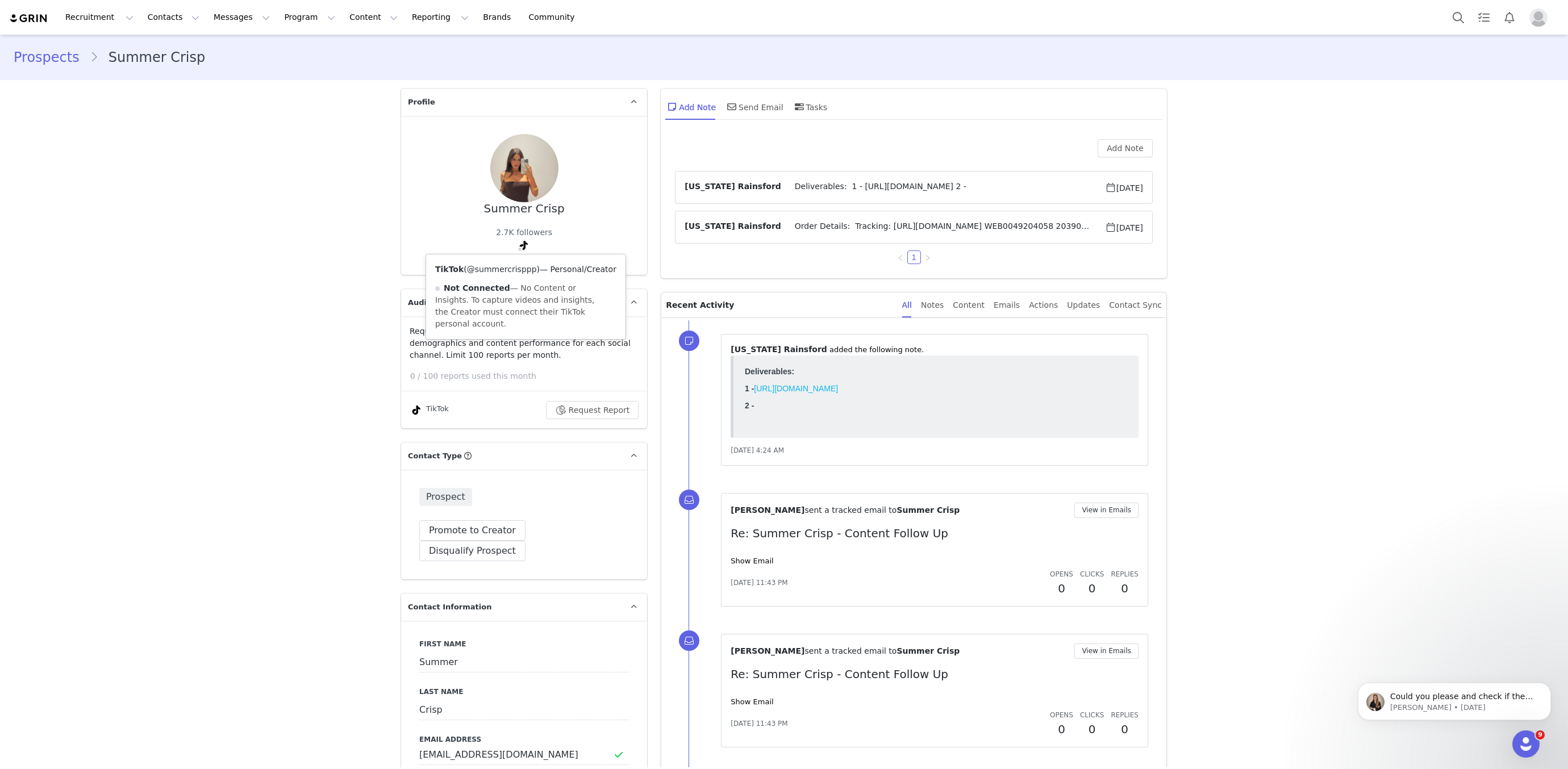
click at [516, 271] on link "@summercrisppp" at bounding box center [502, 269] width 70 height 9
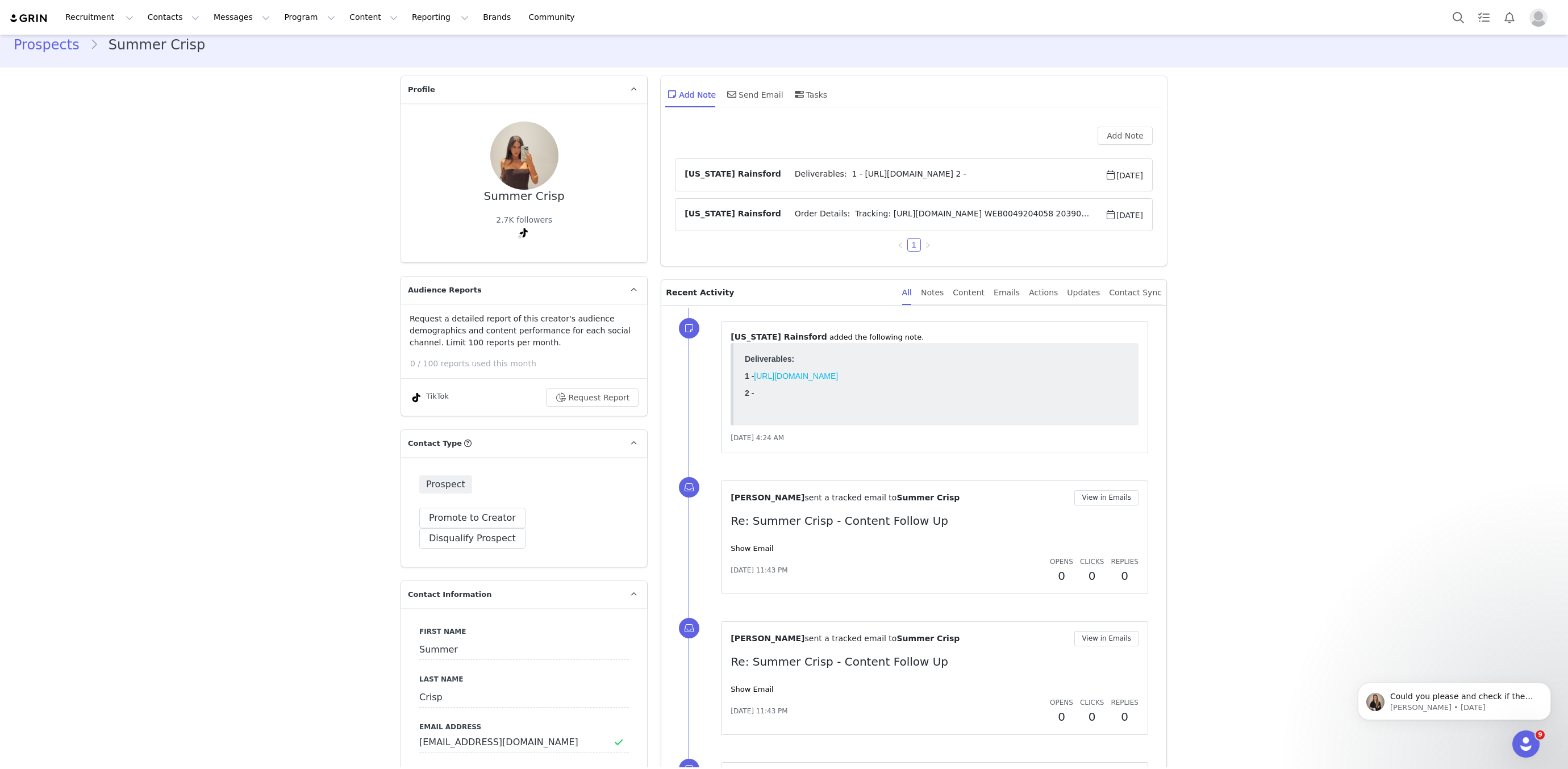
click at [850, 209] on span "Order Details: Tracking: https://app.shippit.com/tracking/PPY5ZkZNFyOJM WEB0049…" at bounding box center [943, 215] width 324 height 13
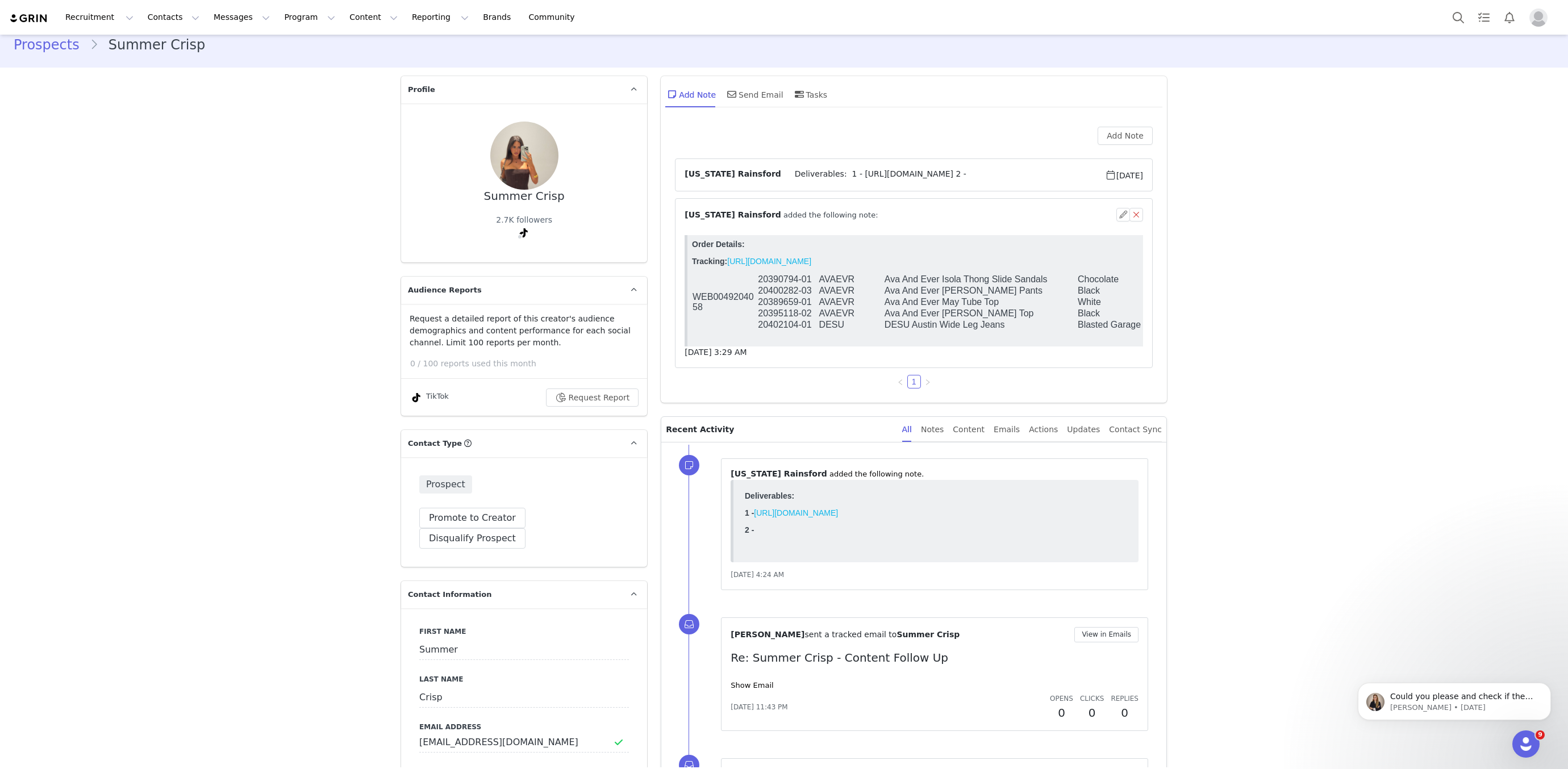
scroll to position [0, 0]
click at [842, 178] on span "Deliverables: 1 - https://www.tiktok.com/@summercrisppp/video/75438487576542118…" at bounding box center [943, 175] width 324 height 13
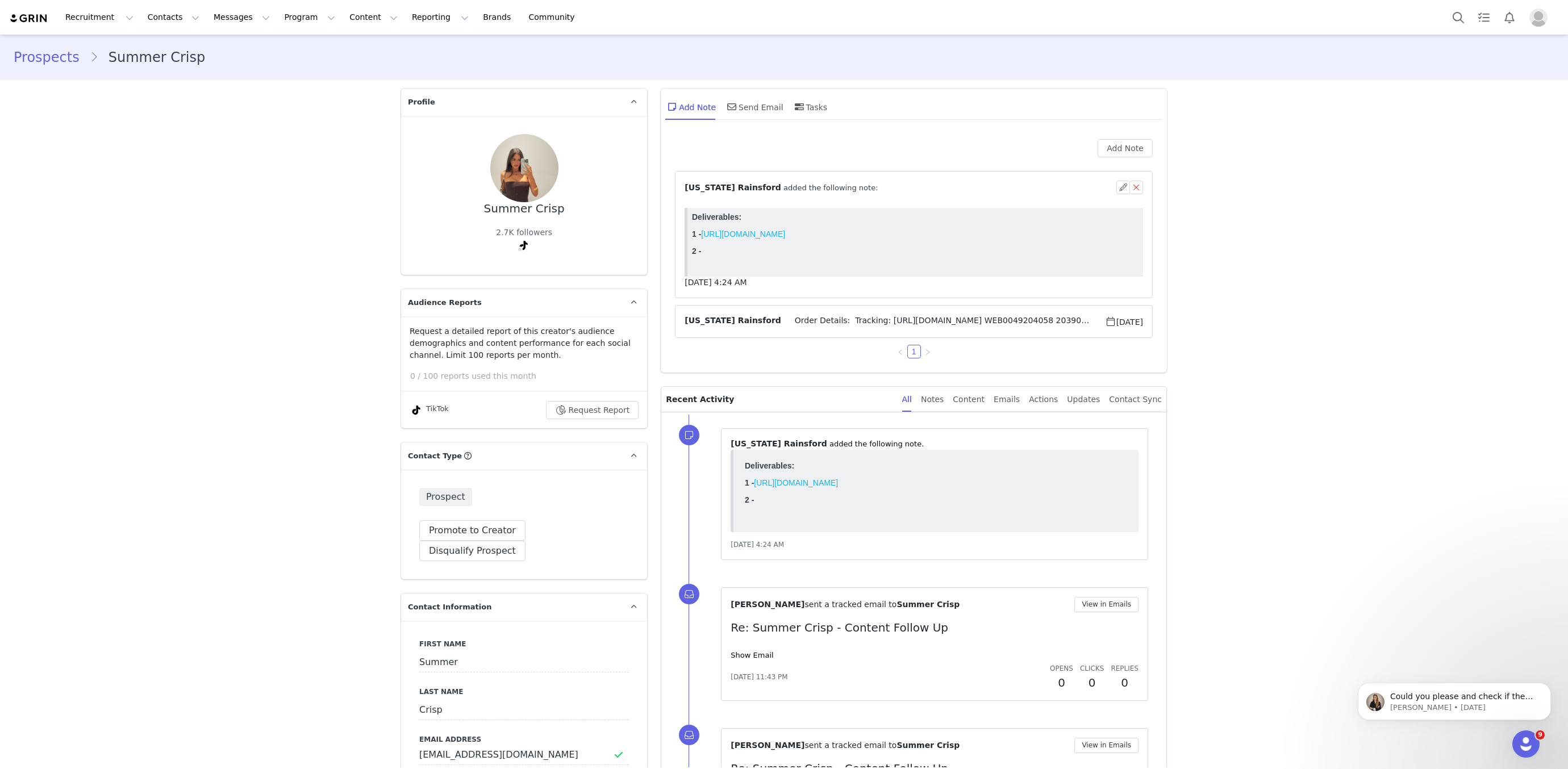
click at [496, 210] on div "Summer Crisp" at bounding box center [524, 208] width 81 height 13
copy div "Summer Crisp"
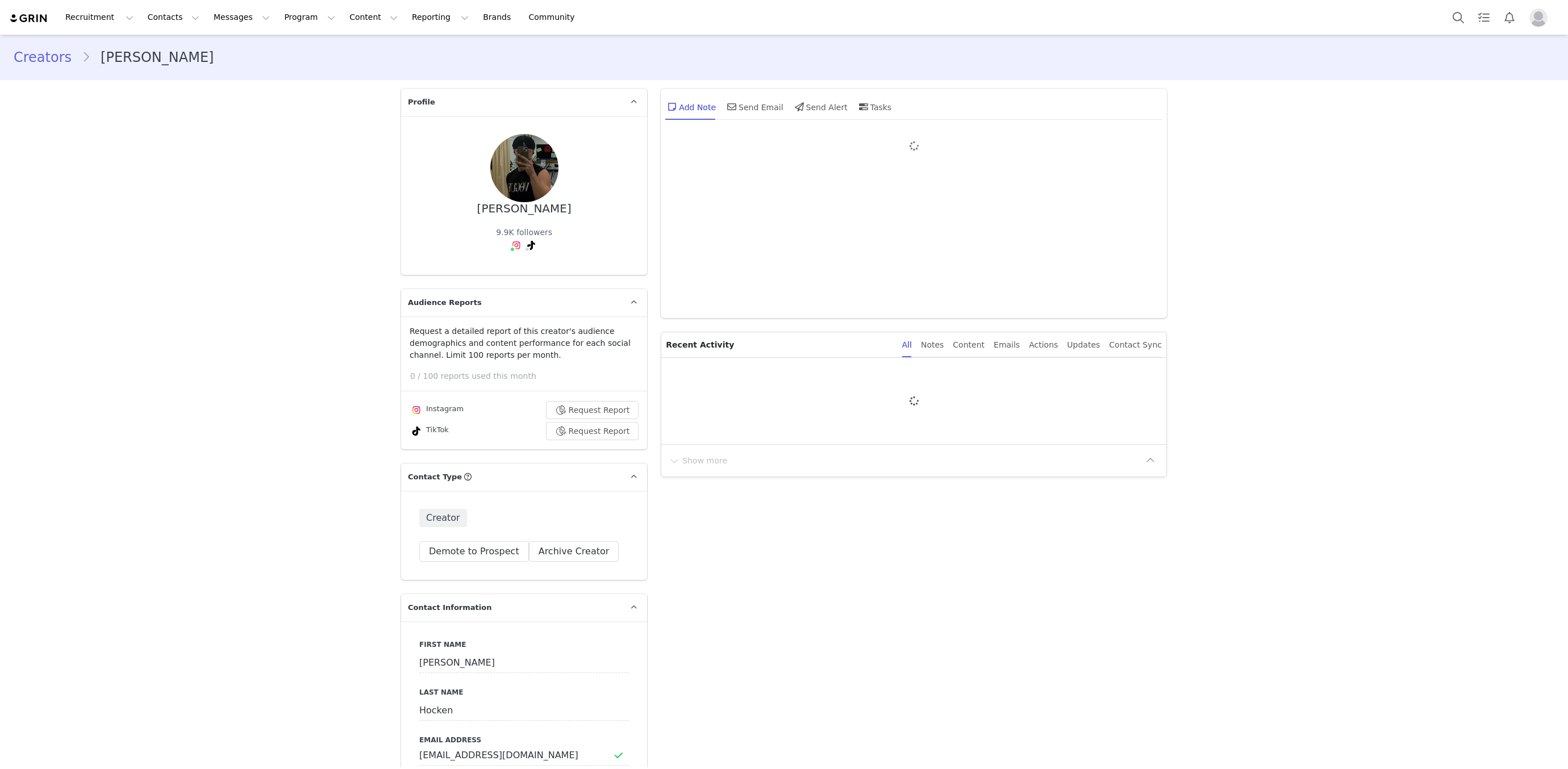
type input "+1 ([GEOGRAPHIC_DATA])"
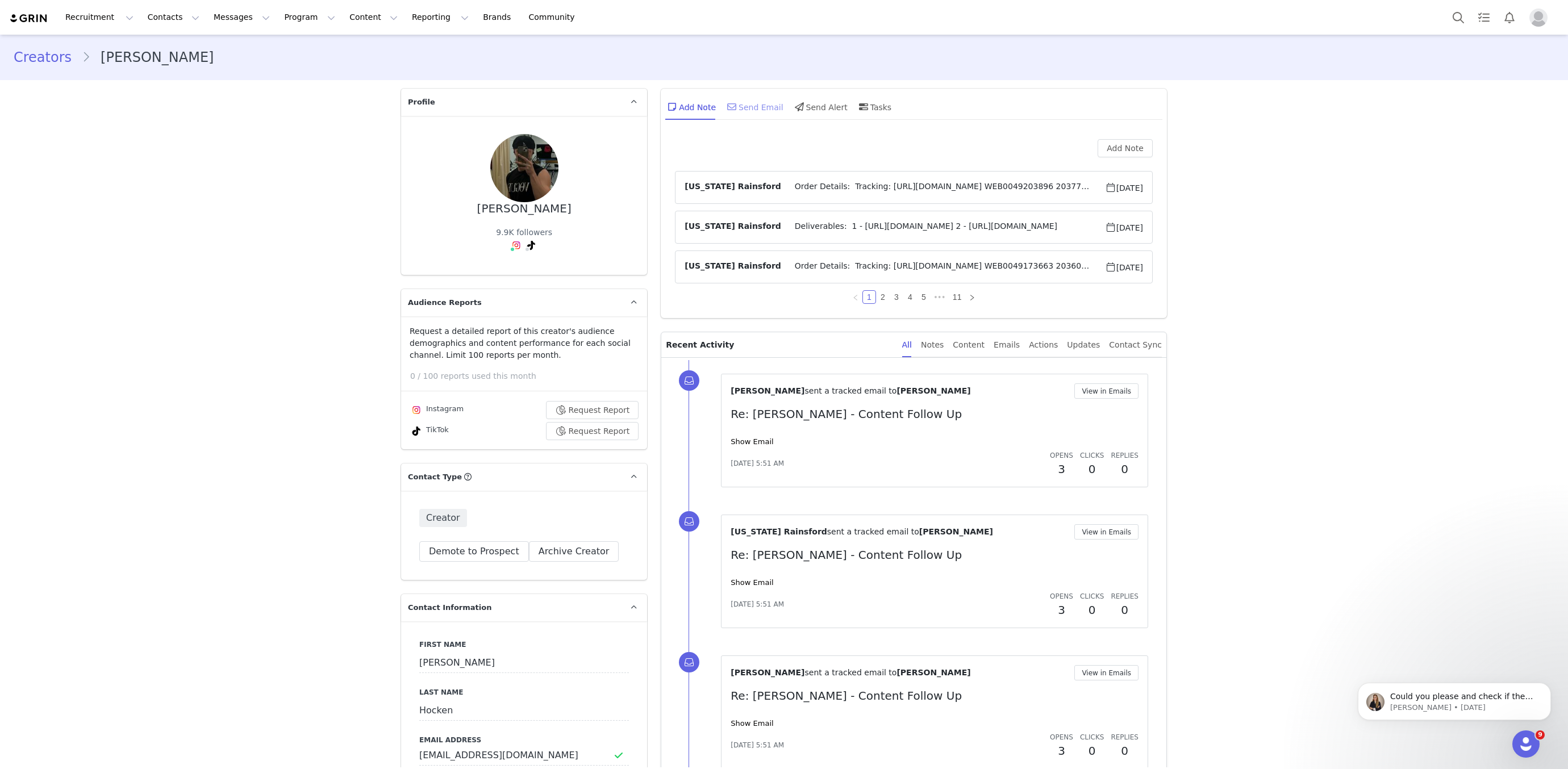
click at [743, 110] on div "Send Email" at bounding box center [754, 106] width 58 height 27
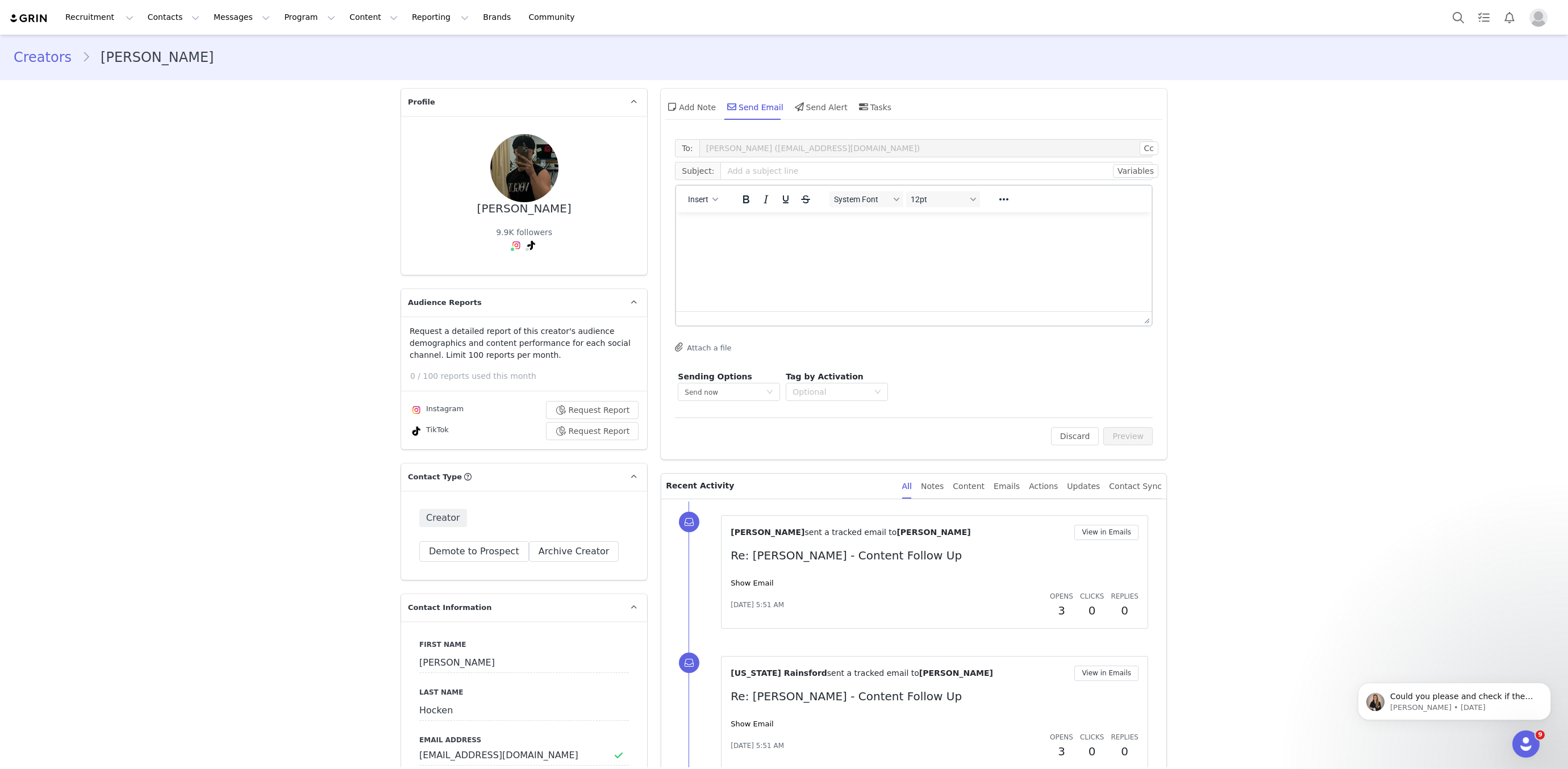
drag, startPoint x: 1009, startPoint y: 201, endPoint x: 1004, endPoint y: 212, distance: 12.1
click at [1009, 201] on icon "Reveal or hide additional toolbar items" at bounding box center [1004, 199] width 13 height 13
click at [996, 224] on icon "Emojis" at bounding box center [995, 221] width 9 height 9
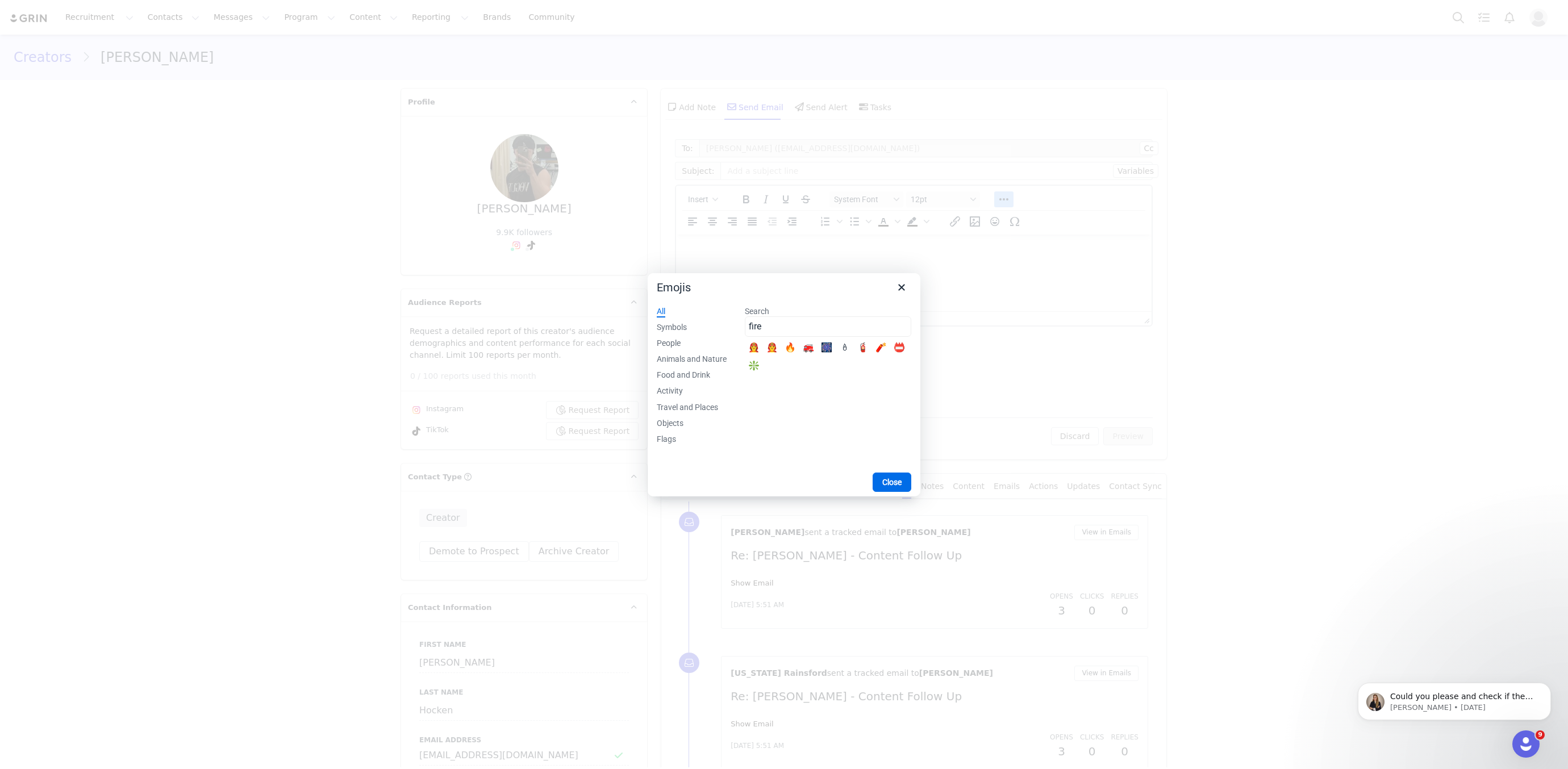
type input "fire"
drag, startPoint x: 793, startPoint y: 349, endPoint x: 797, endPoint y: 322, distance: 27.3
click at [793, 349] on div "🔥" at bounding box center [790, 348] width 13 height 13
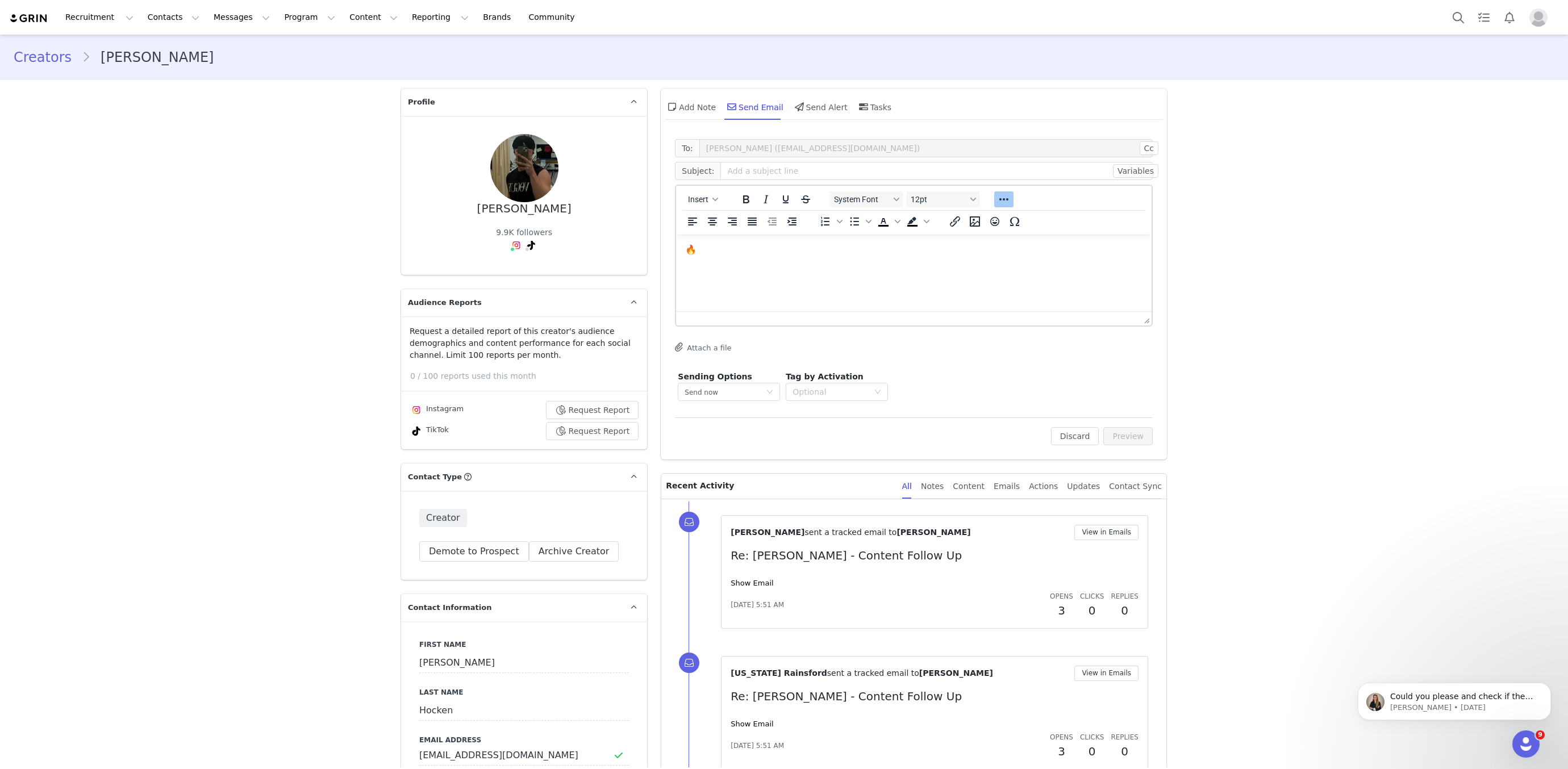
click at [782, 265] on html "🔥" at bounding box center [914, 249] width 475 height 30
copy p "🔥"
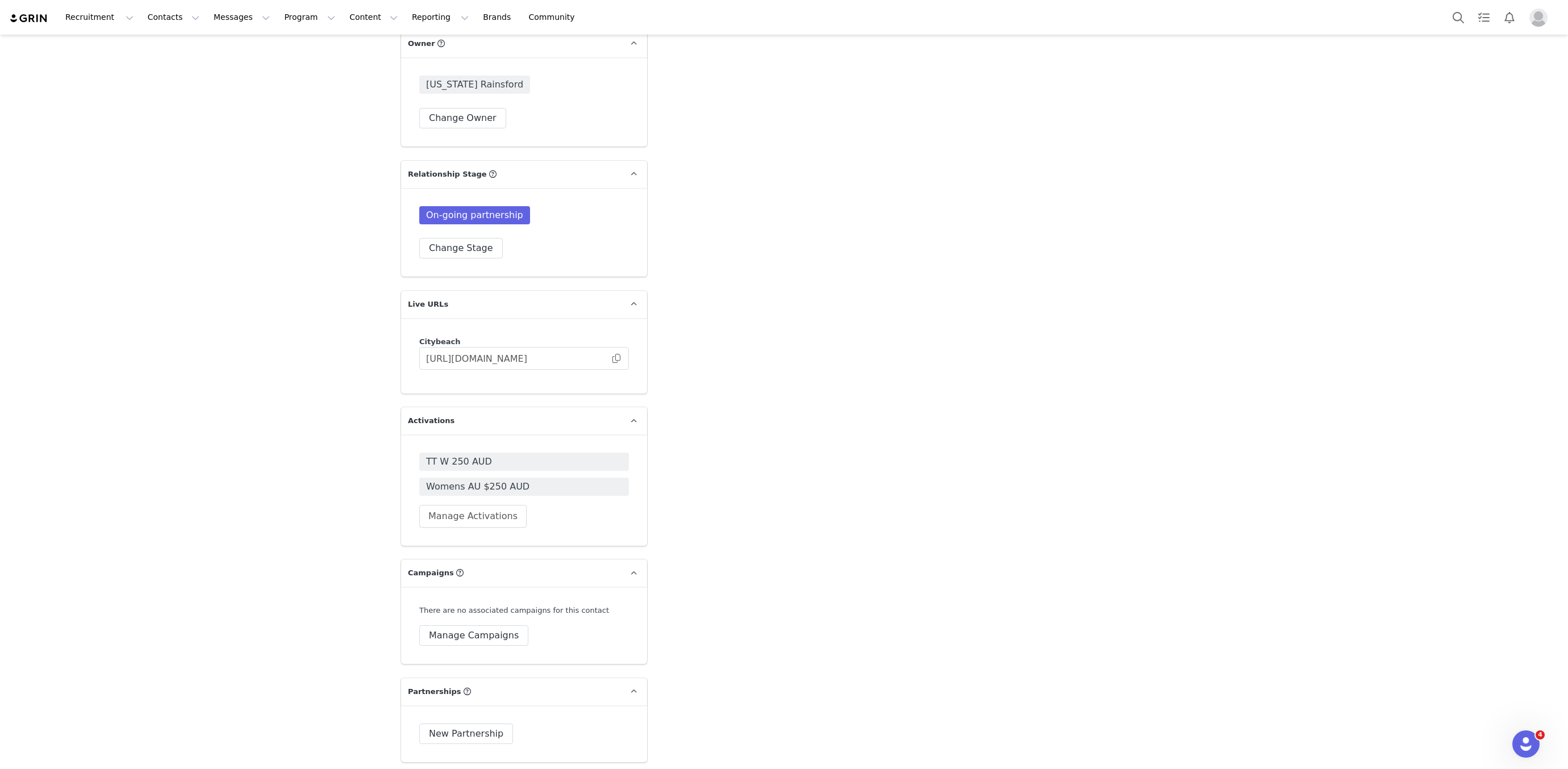
scroll to position [2627, 0]
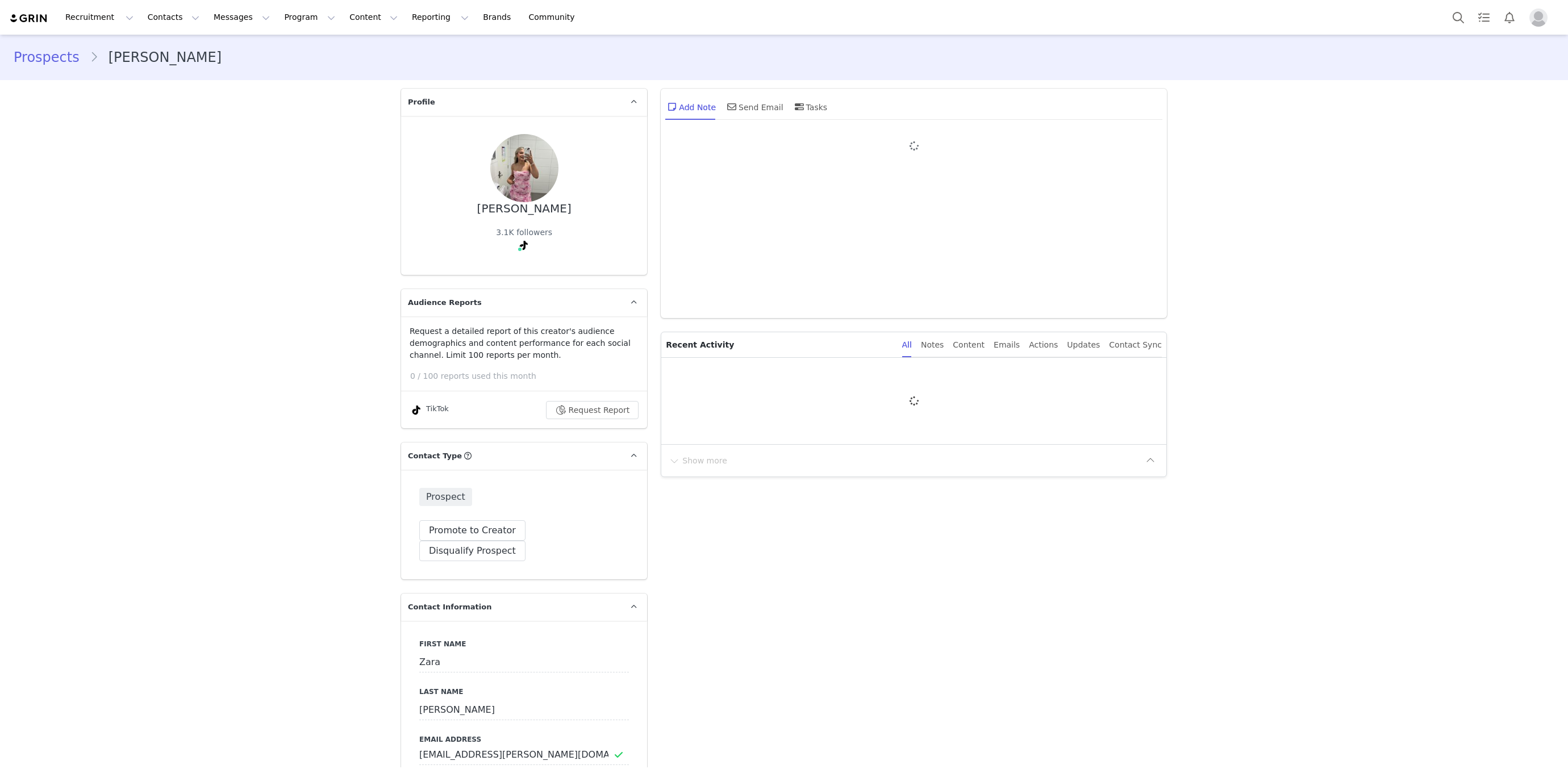
type input "+1 ([GEOGRAPHIC_DATA])"
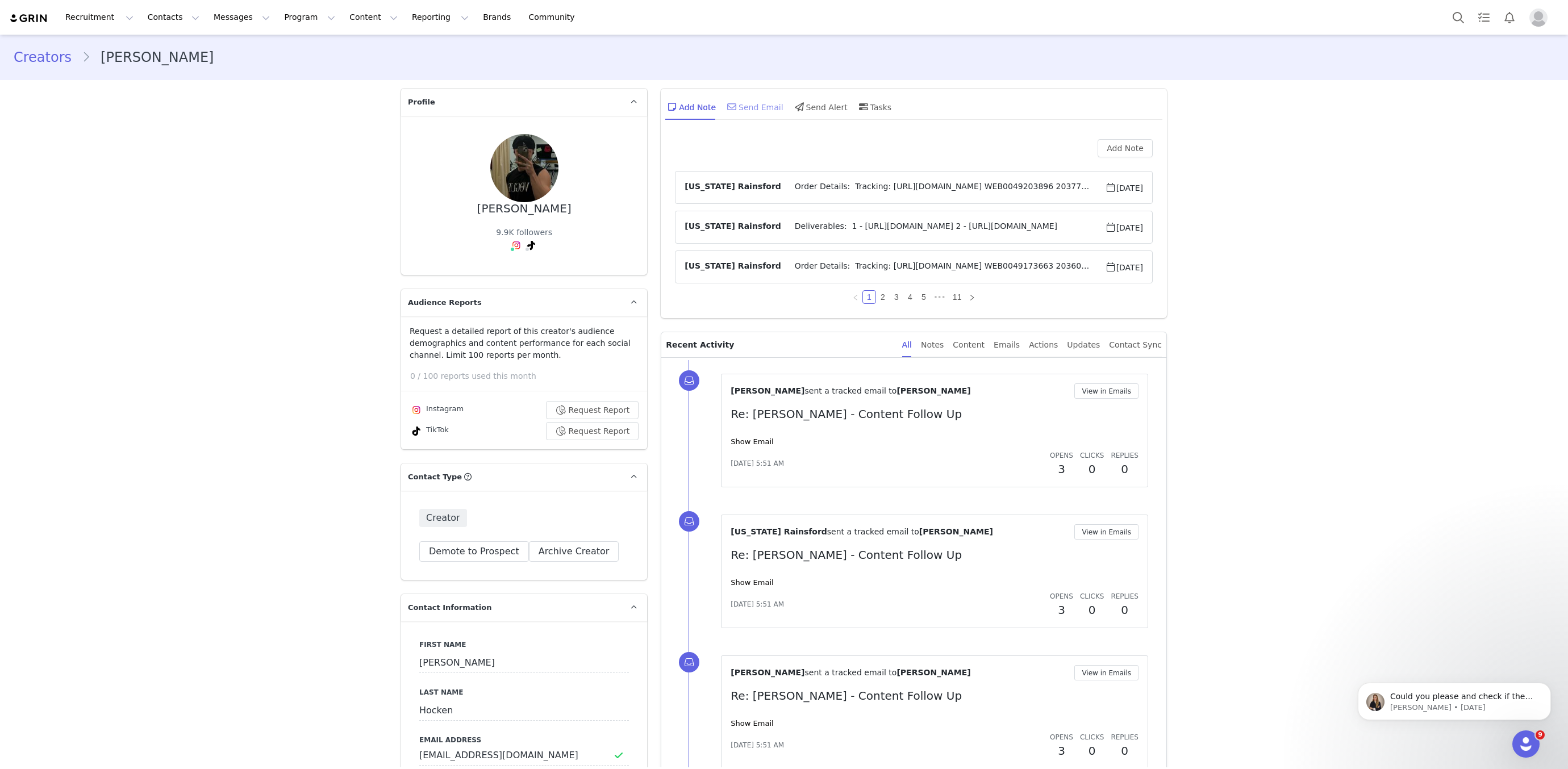
click at [755, 128] on div "Add Note Send Email Send Alert Tasks" at bounding box center [914, 111] width 506 height 45
click at [753, 108] on div "Send Email" at bounding box center [754, 106] width 58 height 27
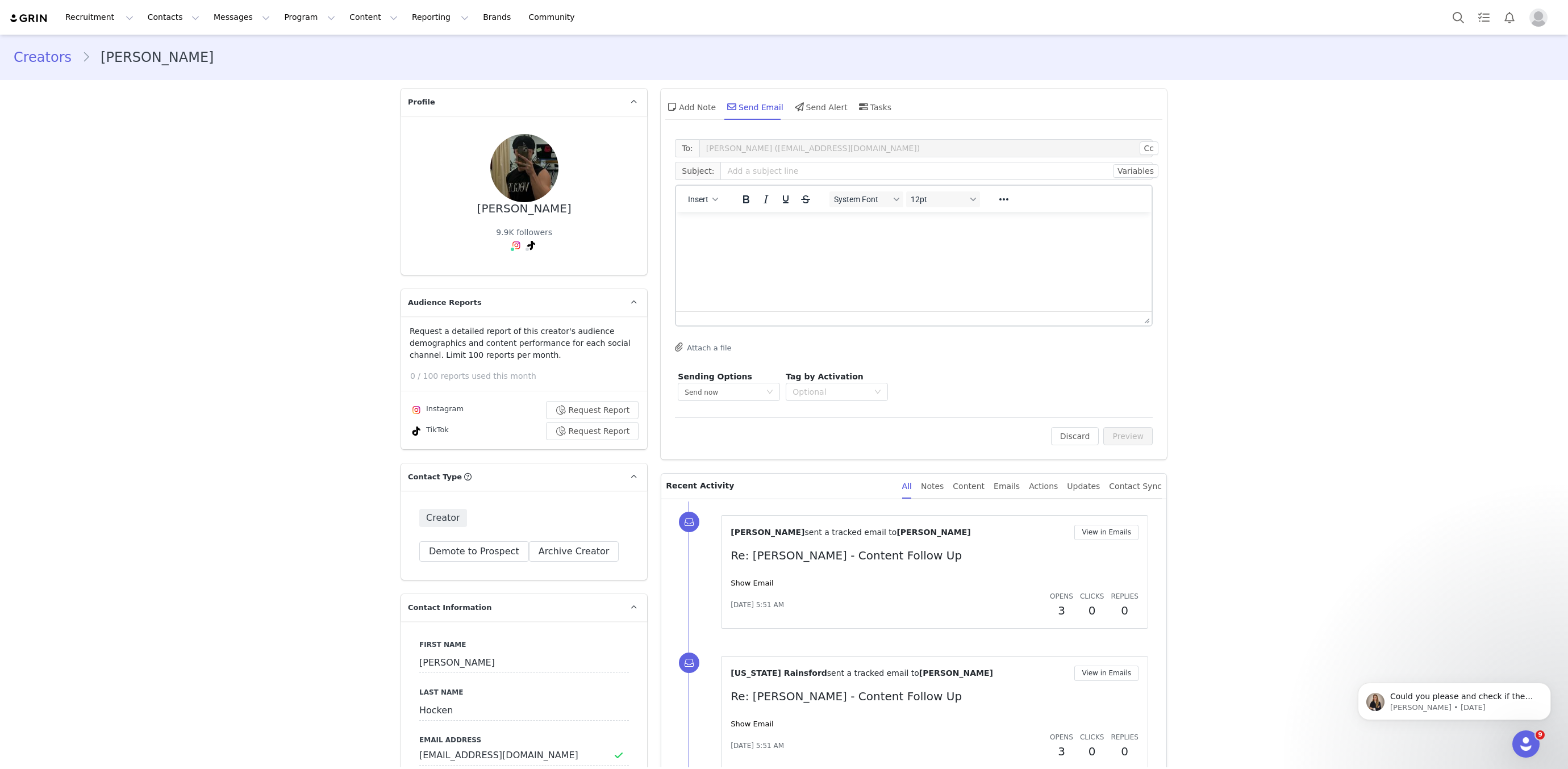
click at [1020, 194] on div "Insert System Font 12pt" at bounding box center [914, 199] width 475 height 22
click at [1002, 197] on icon "Reveal or hide additional toolbar items" at bounding box center [1004, 199] width 13 height 13
click at [989, 227] on icon "Emojis" at bounding box center [995, 221] width 13 height 13
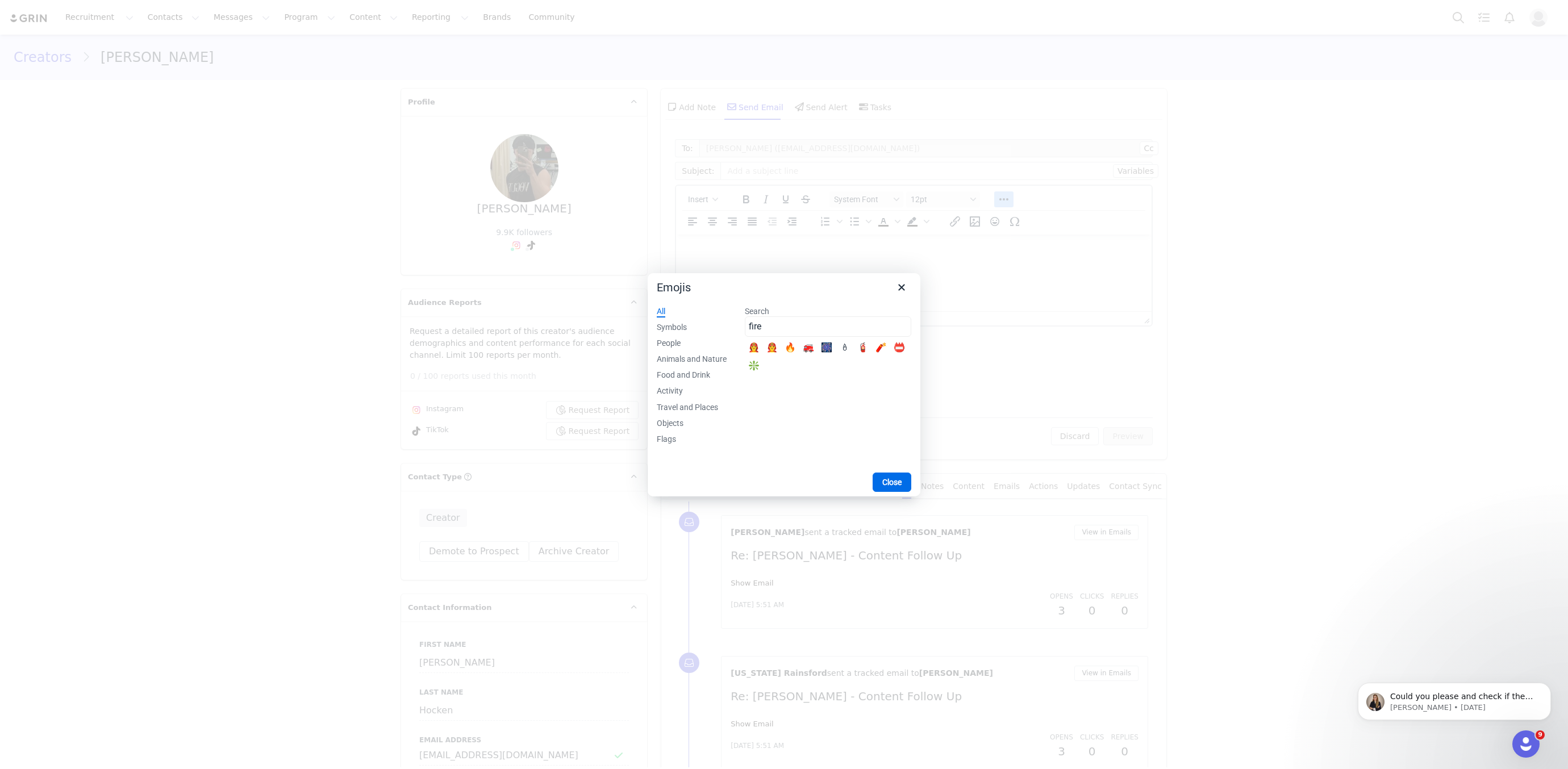
type input "fire"
click at [790, 346] on div "🔥" at bounding box center [790, 348] width 13 height 13
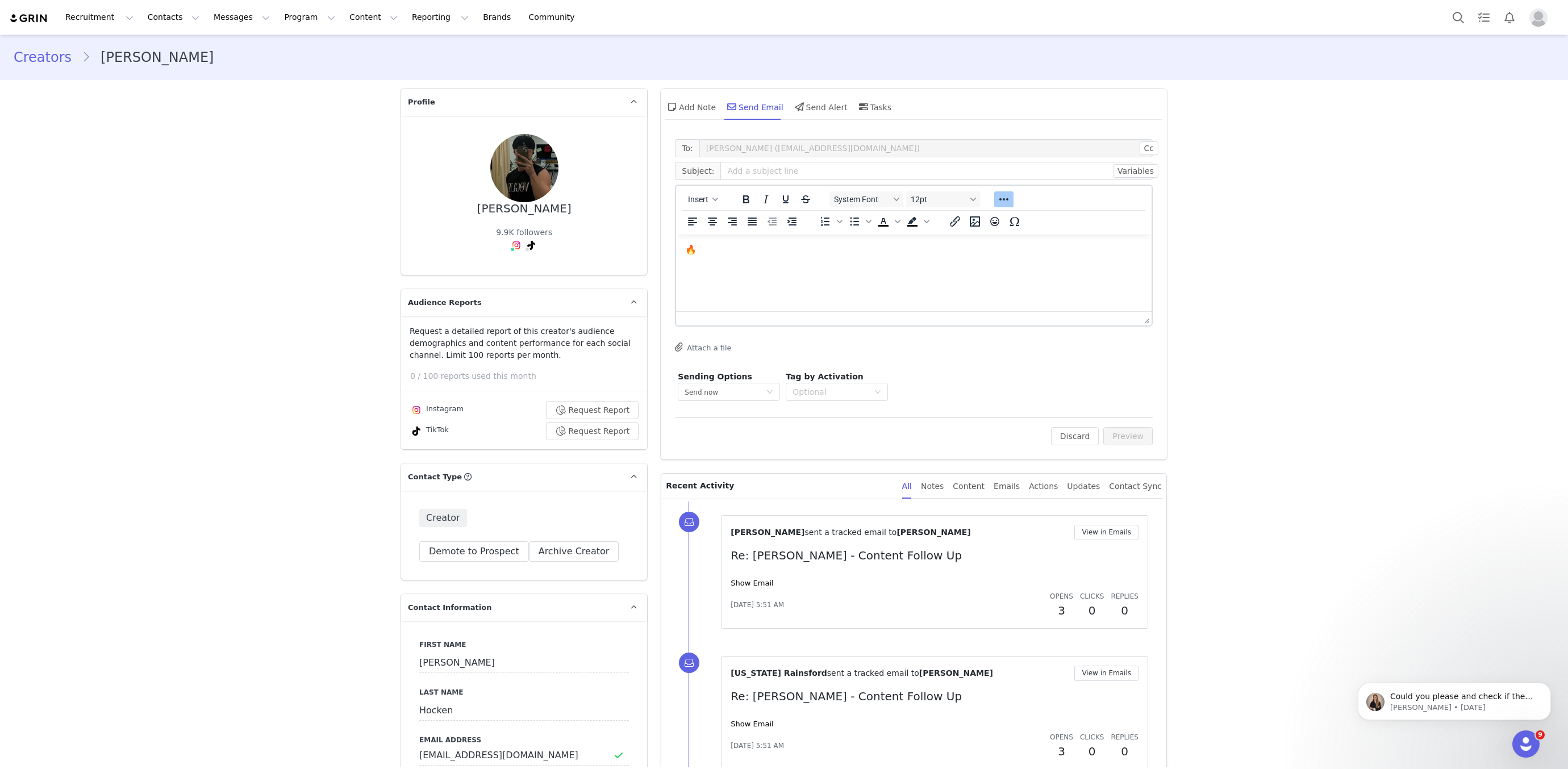
click at [774, 312] on div at bounding box center [914, 318] width 475 height 14
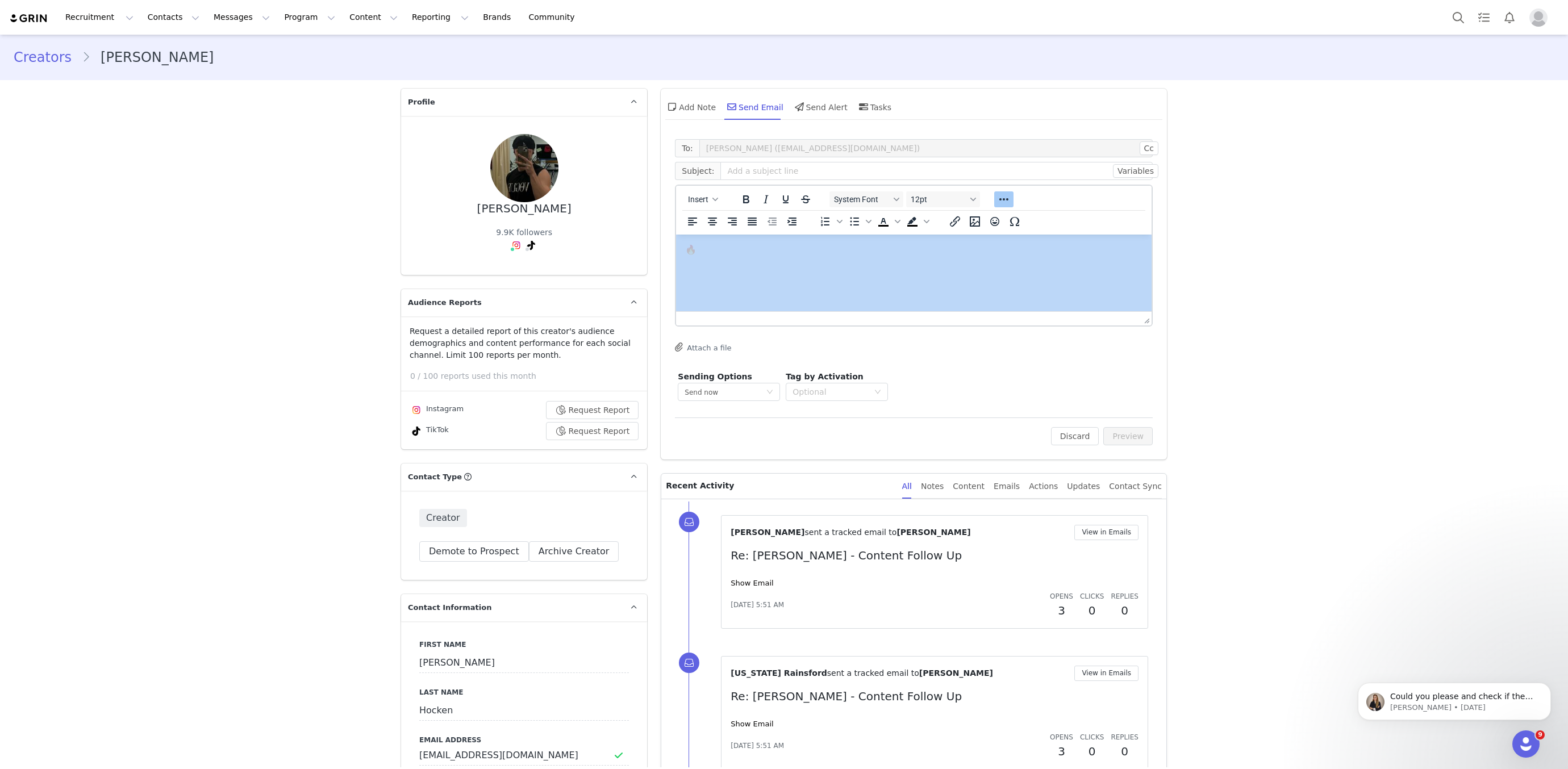
click at [774, 312] on div at bounding box center [914, 318] width 475 height 14
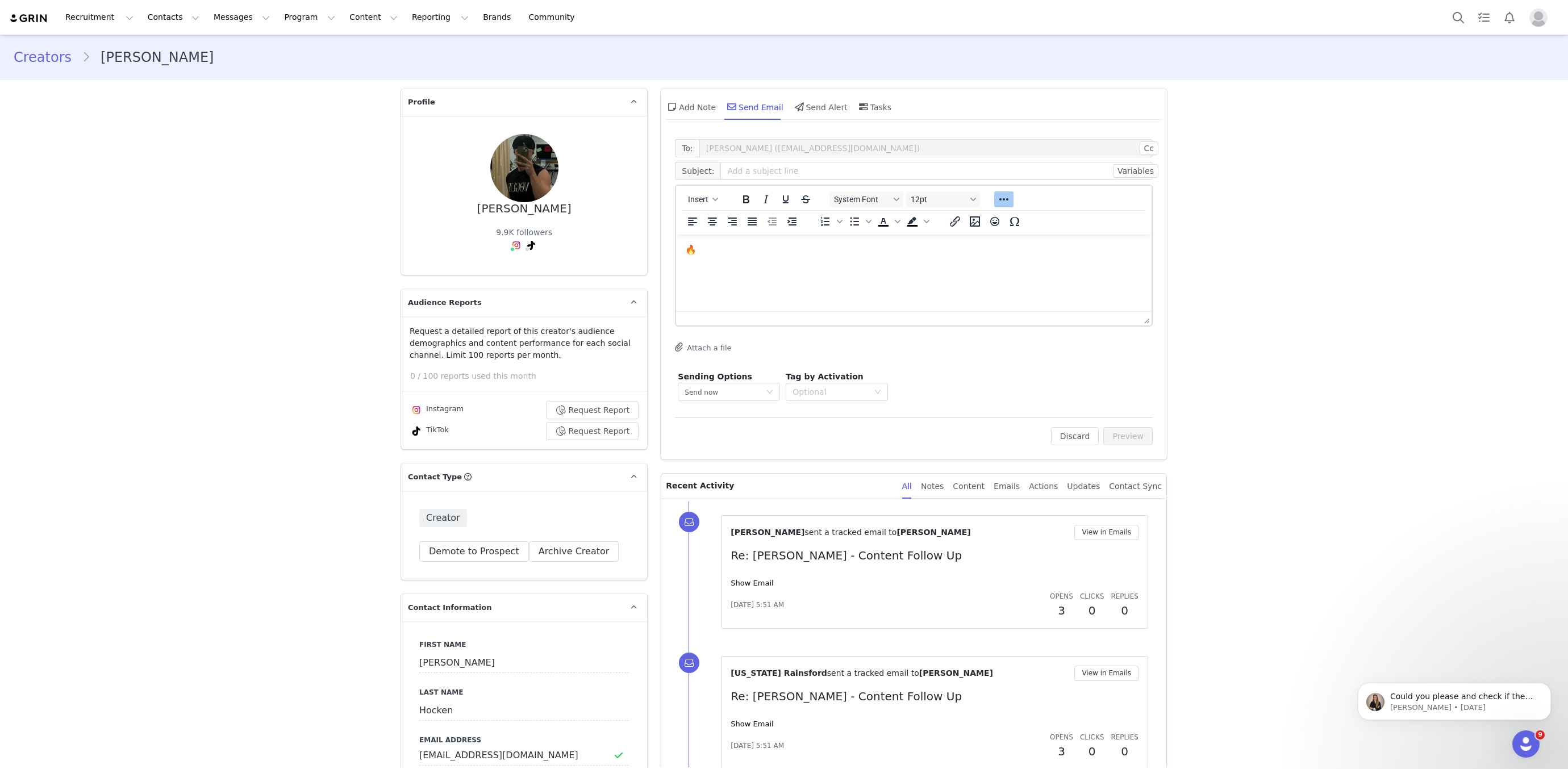
click at [749, 265] on html "🔥" at bounding box center [914, 249] width 475 height 30
click at [760, 243] on html "🔥" at bounding box center [914, 249] width 475 height 30
click at [757, 254] on p "🔥" at bounding box center [914, 249] width 457 height 13
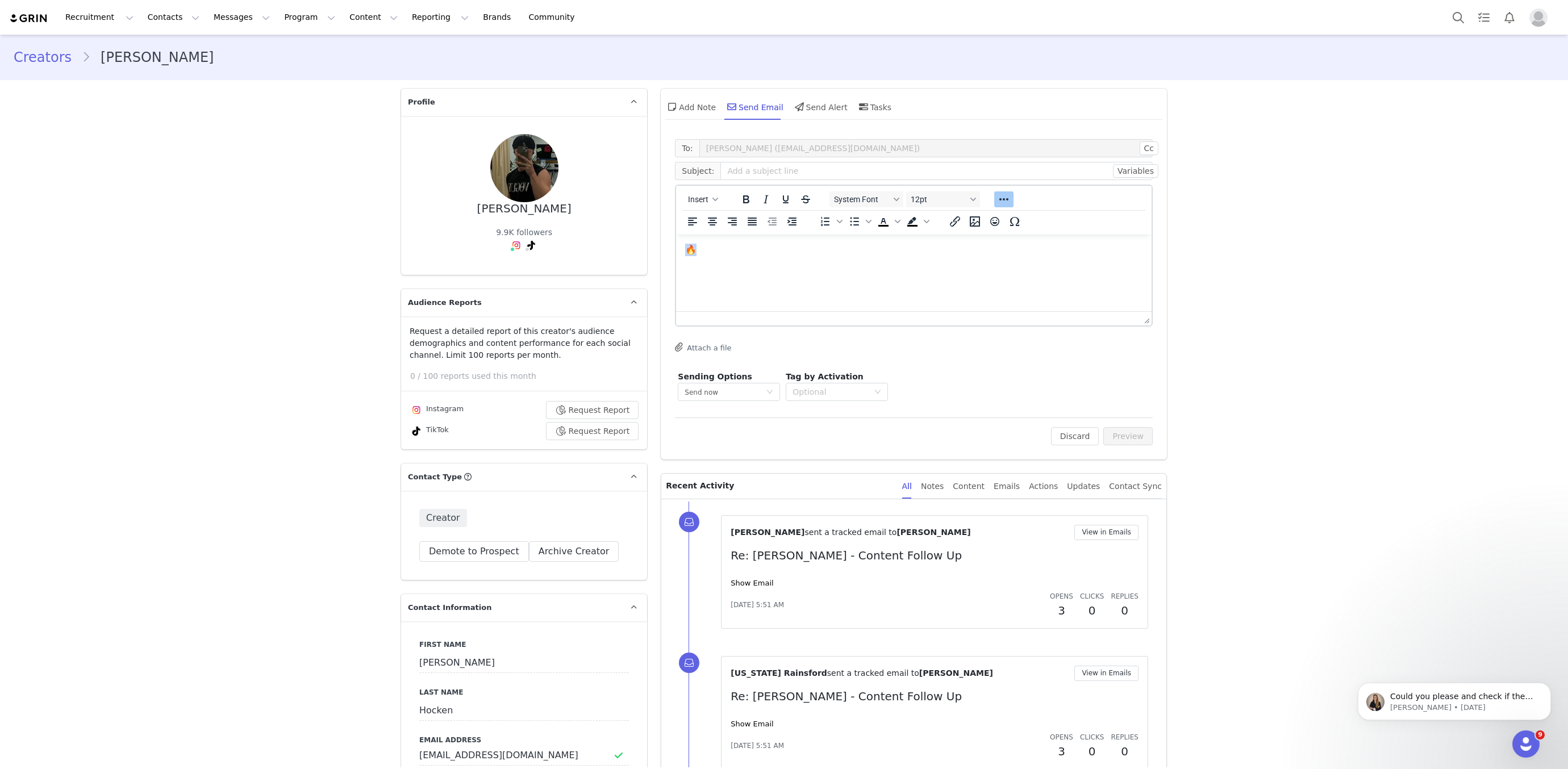
click at [757, 254] on p "🔥" at bounding box center [914, 249] width 457 height 13
copy p "🔥"
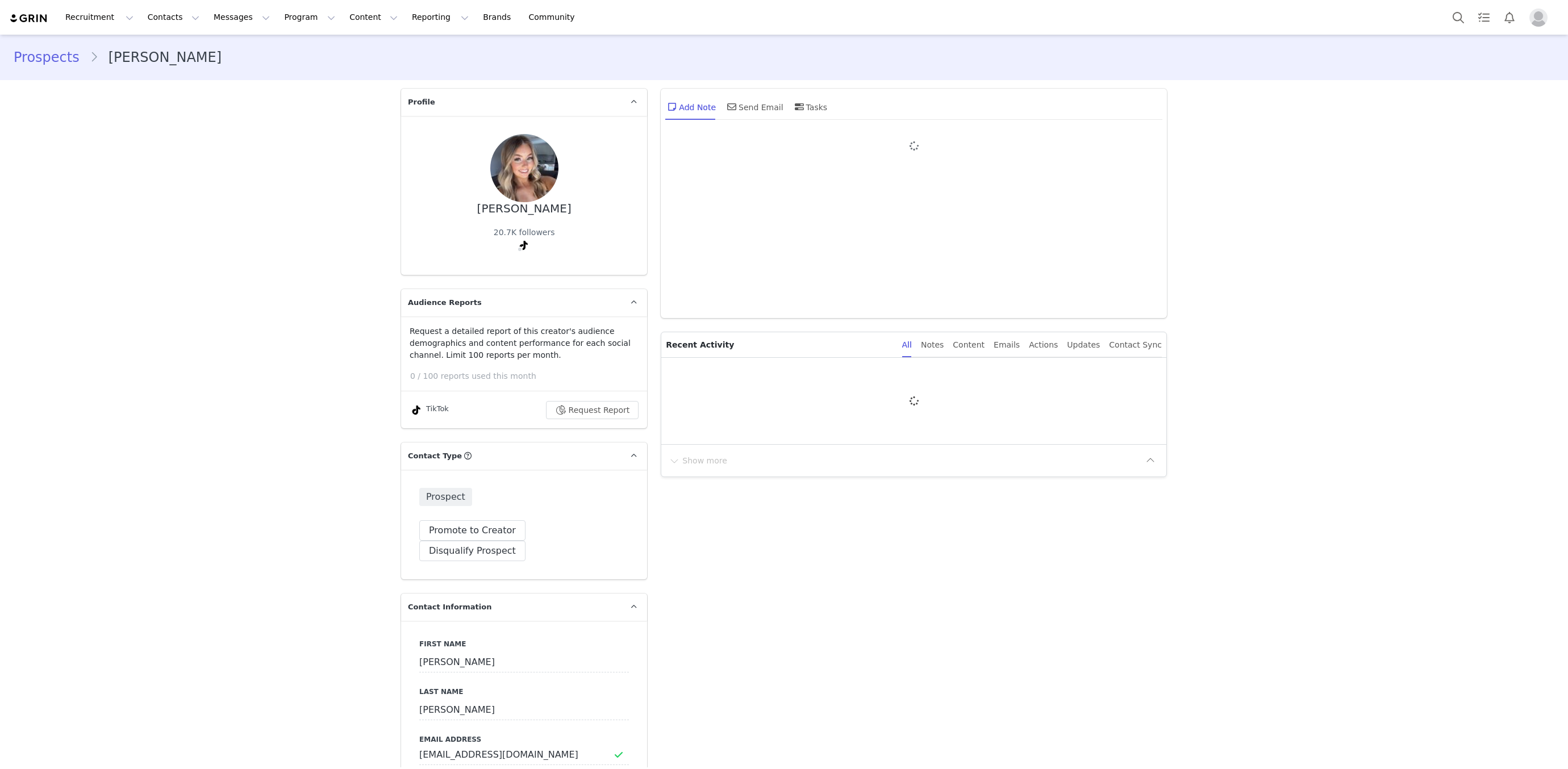
type input "+1 ([GEOGRAPHIC_DATA])"
